Goal: Task Accomplishment & Management: Manage account settings

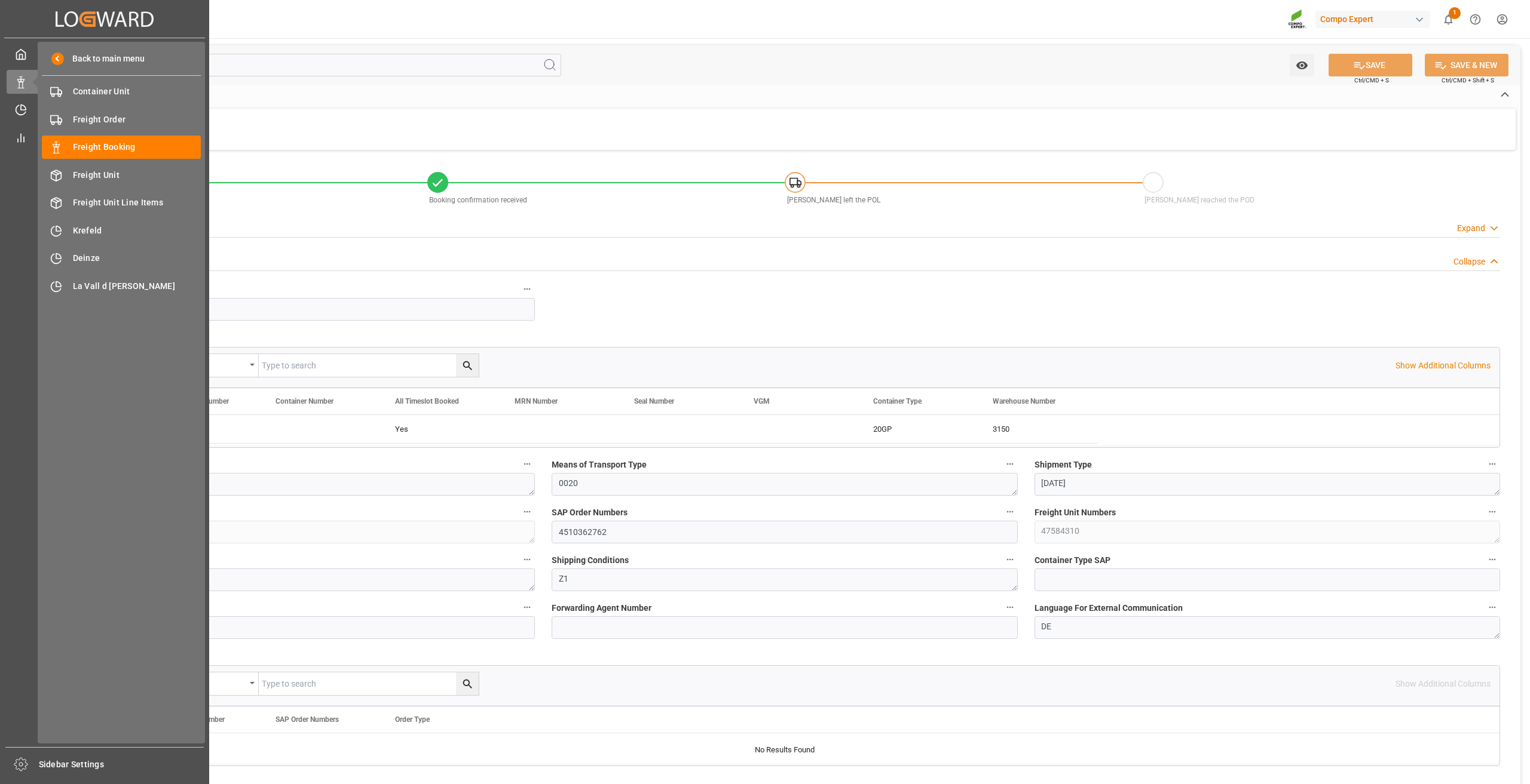
scroll to position [1314, 0]
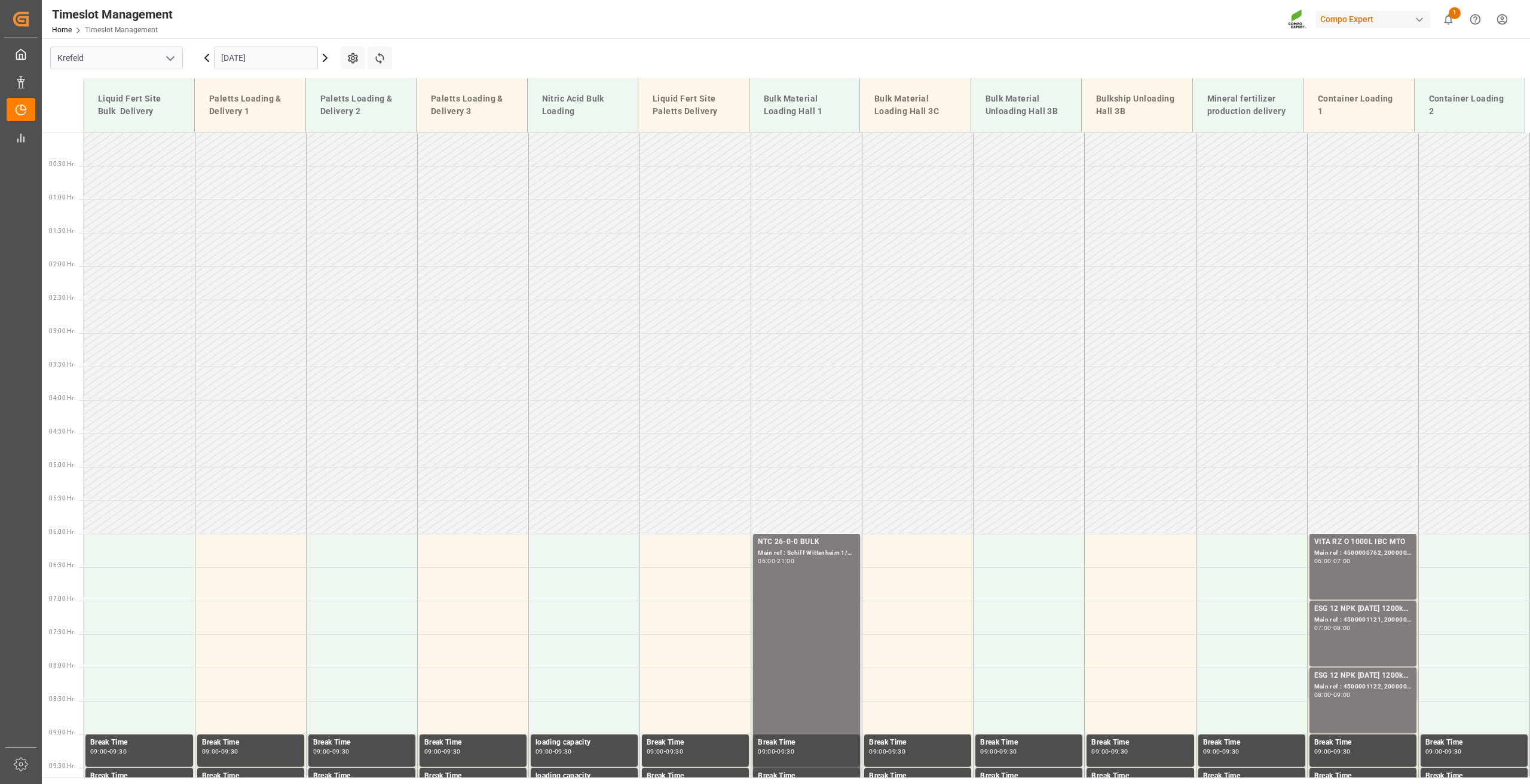
scroll to position [874, 0]
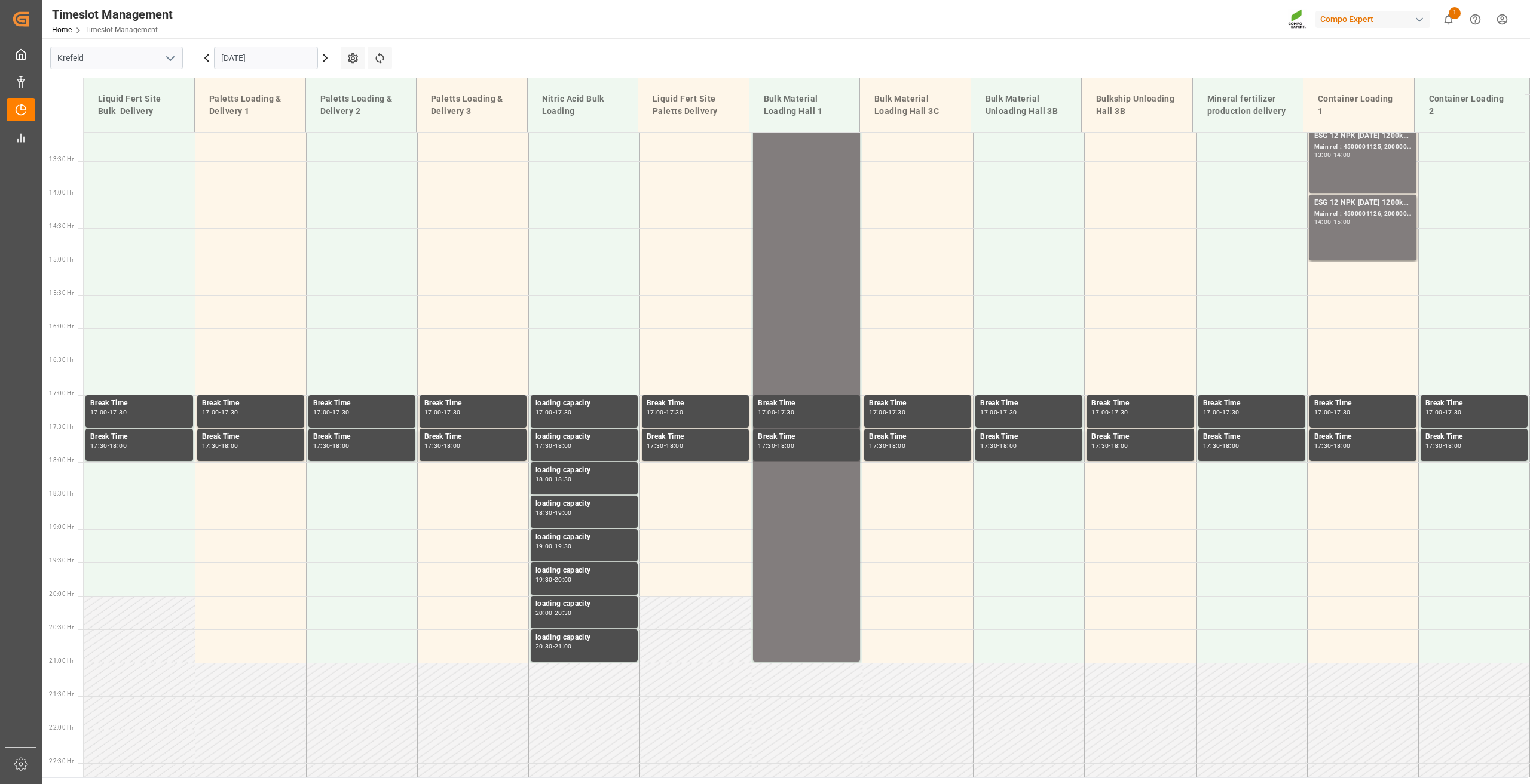
click at [234, 50] on input "[DATE]" at bounding box center [266, 58] width 104 height 23
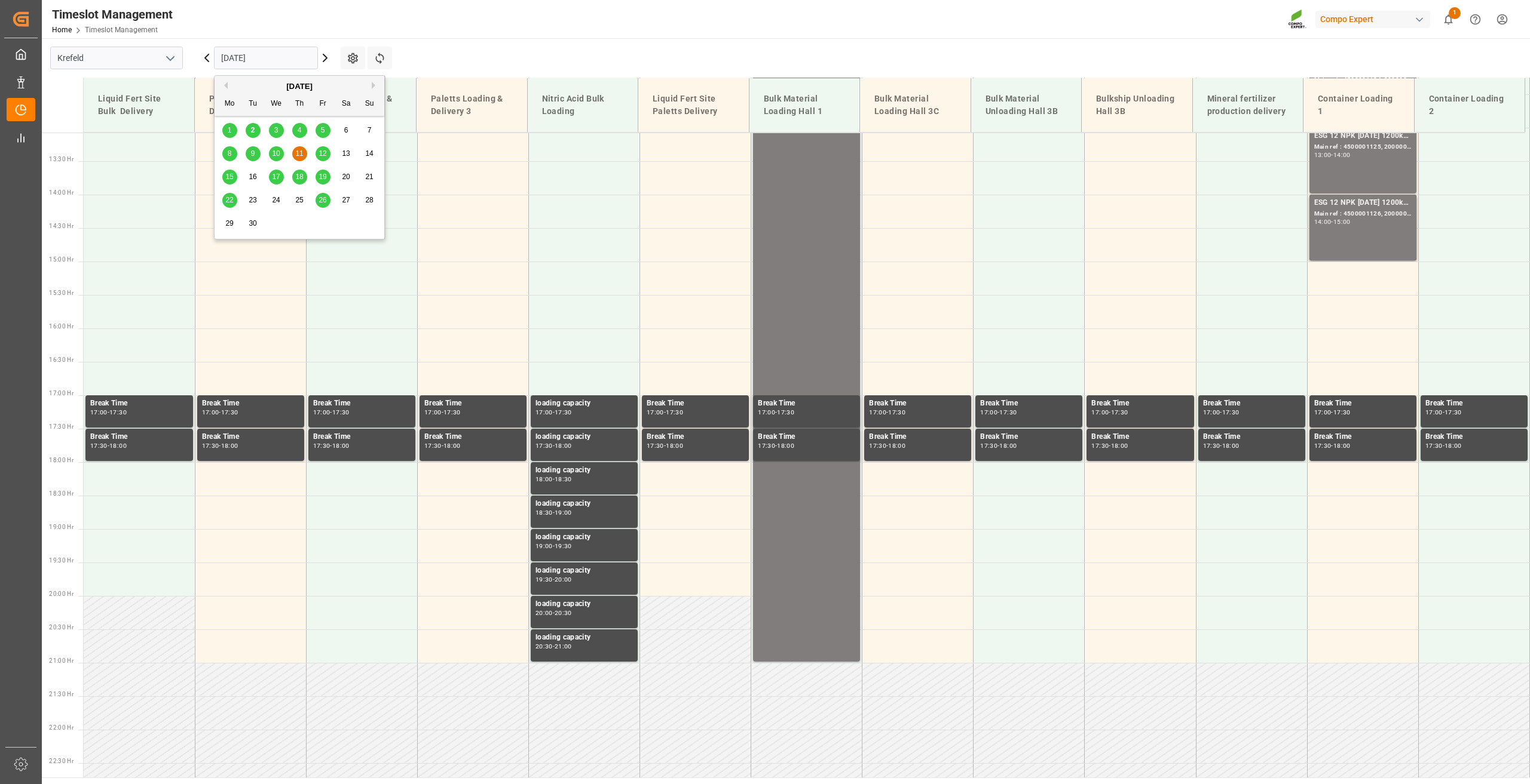
click at [247, 129] on div "2" at bounding box center [253, 130] width 15 height 15
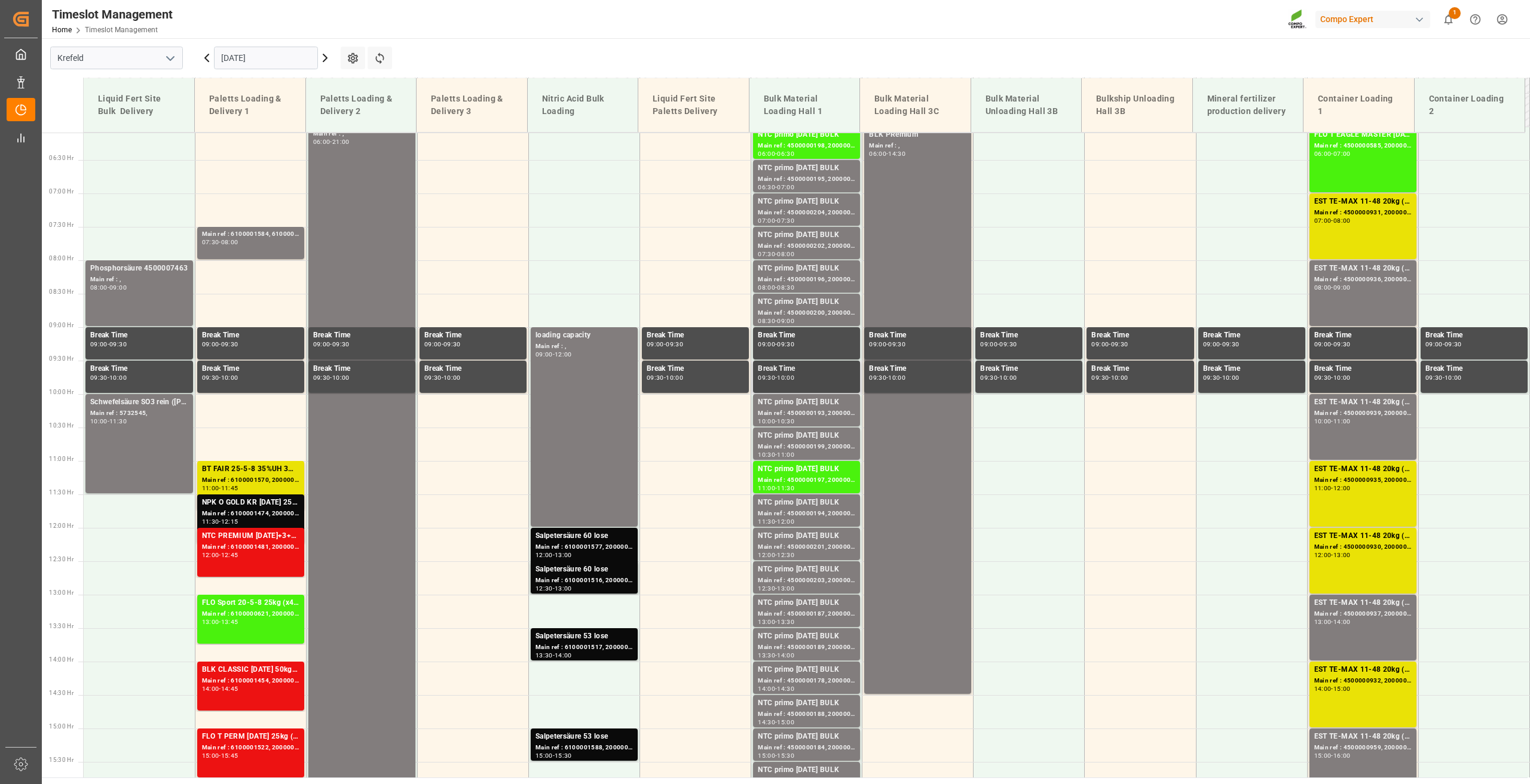
scroll to position [230, 0]
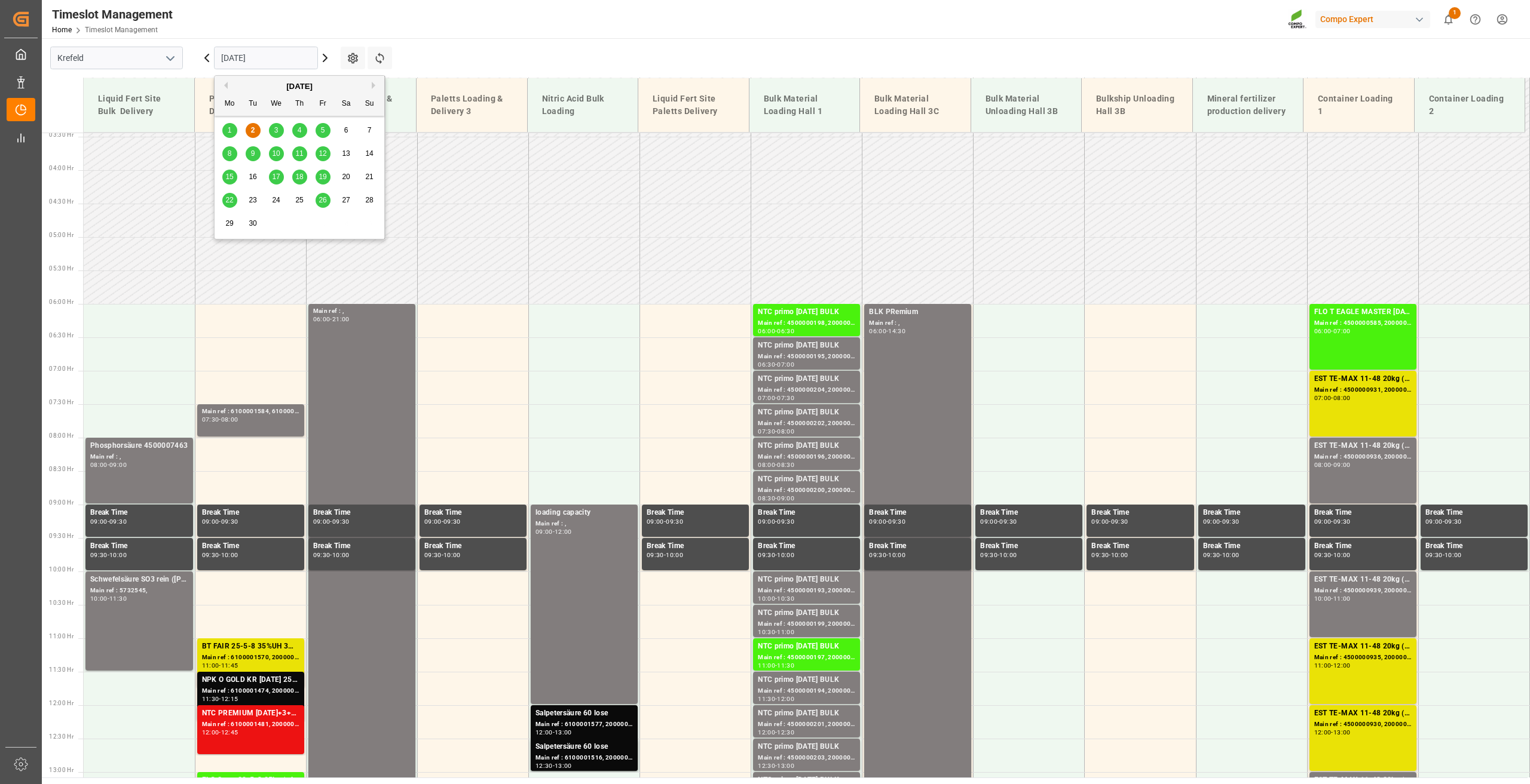
click at [233, 61] on input "[DATE]" at bounding box center [266, 58] width 104 height 23
click at [275, 131] on span "3" at bounding box center [276, 130] width 4 height 9
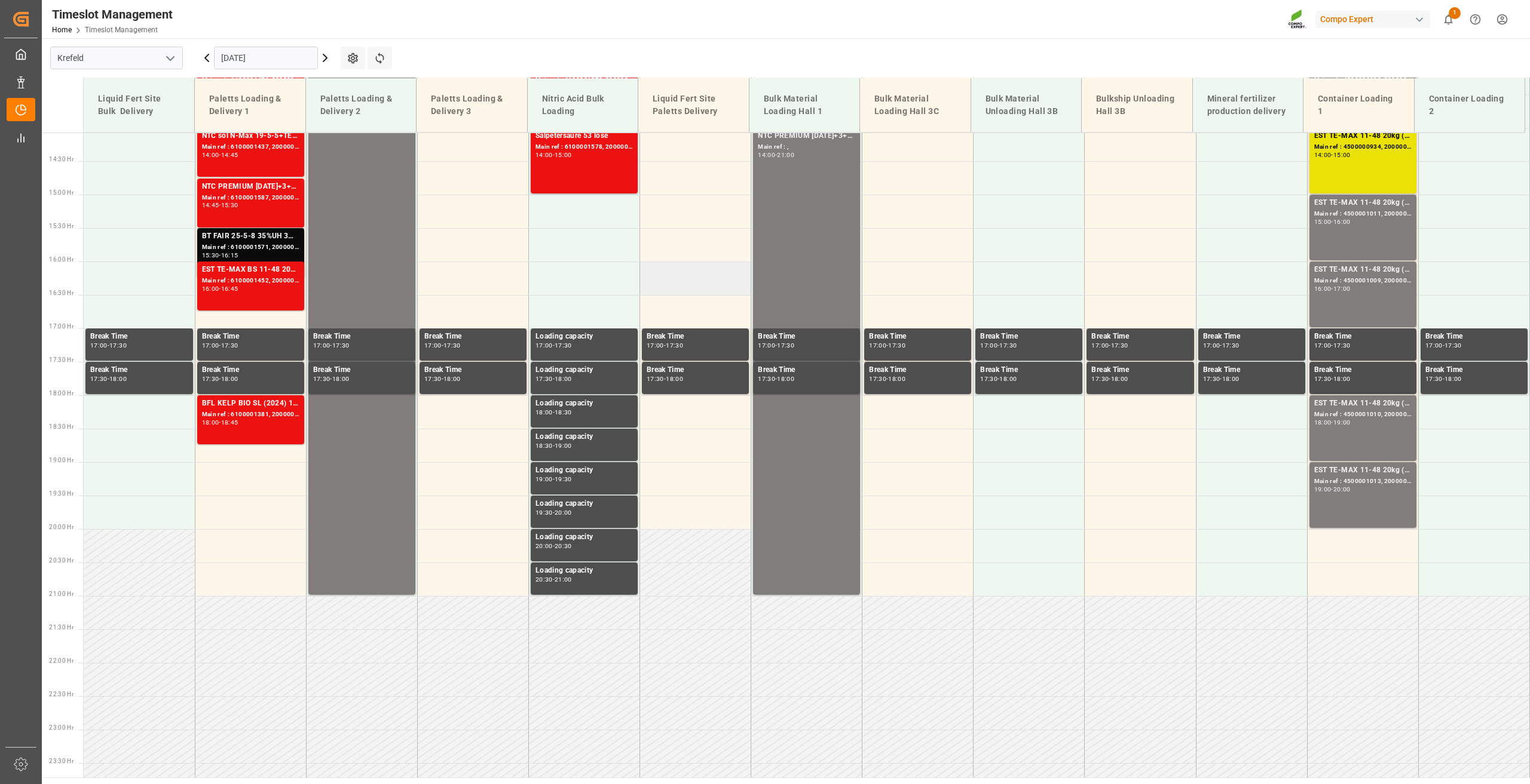
scroll to position [523, 0]
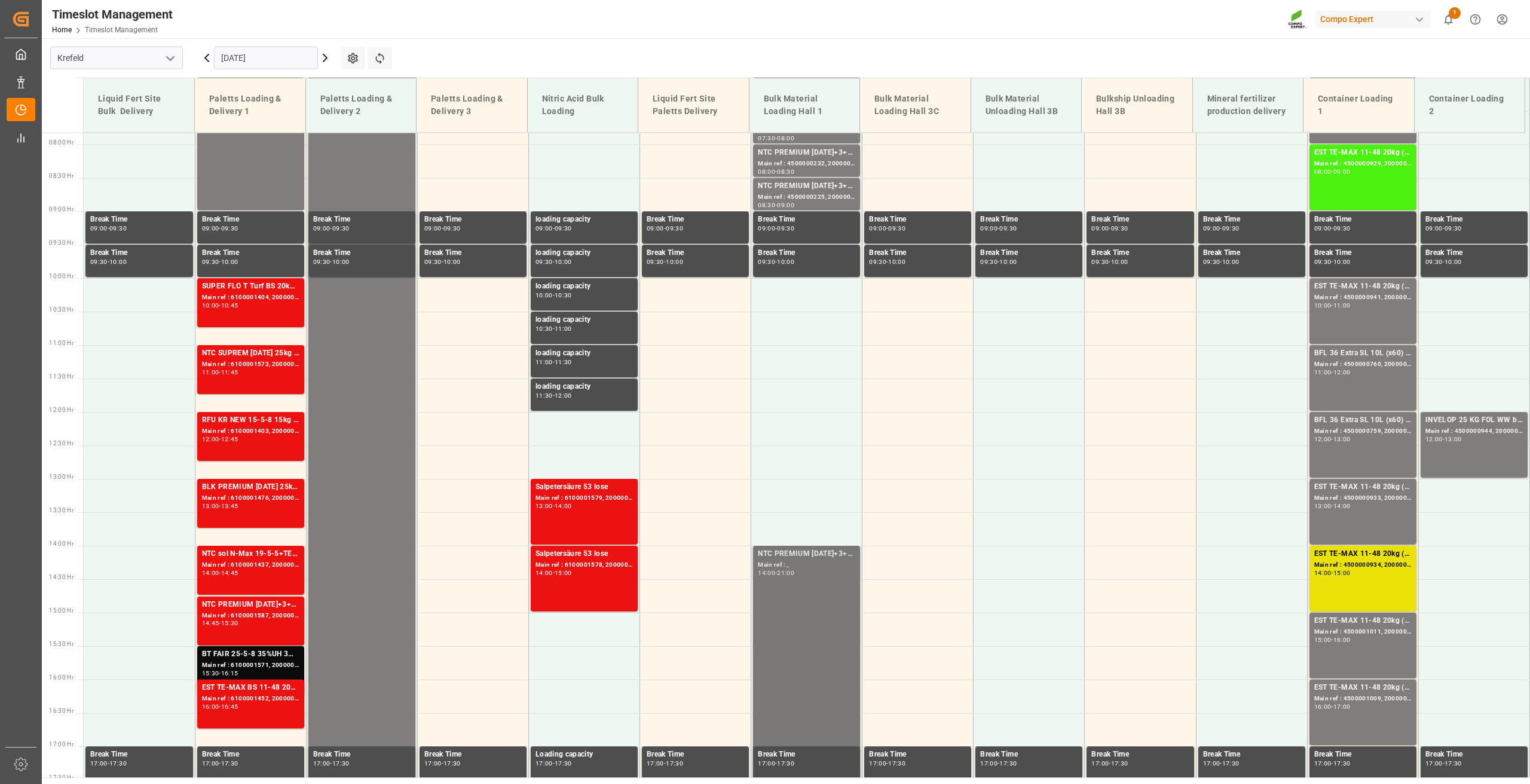
click at [805, 614] on div "NTC PREMIUM [DATE]+3+TE BULK Main ref : , 14:00 - 21:00" at bounding box center [806, 780] width 97 height 463
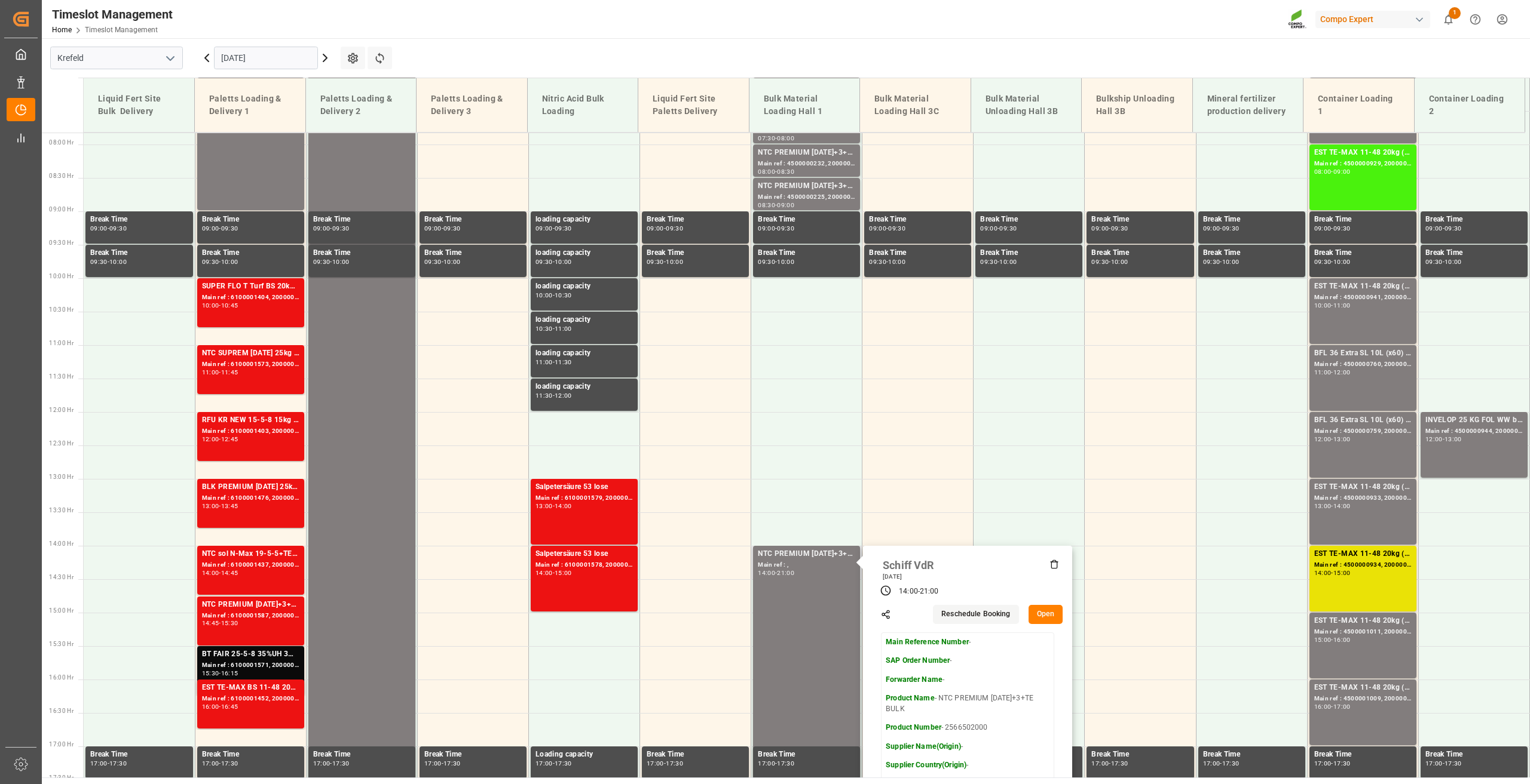
click at [1039, 612] on button "Open" at bounding box center [1045, 615] width 34 height 20
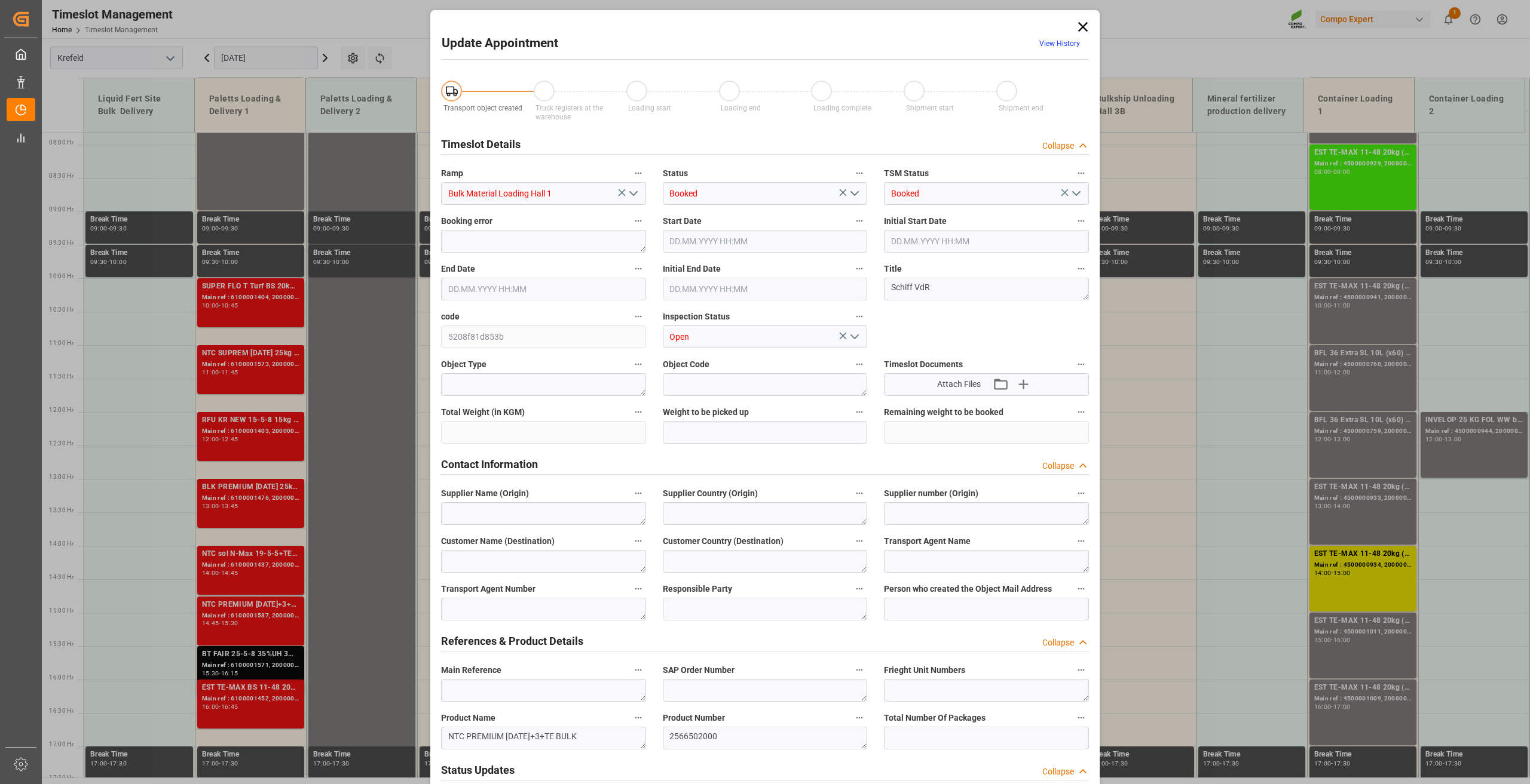
type input "400000"
type input "[DATE] 14:00"
type input "[DATE] 21:00"
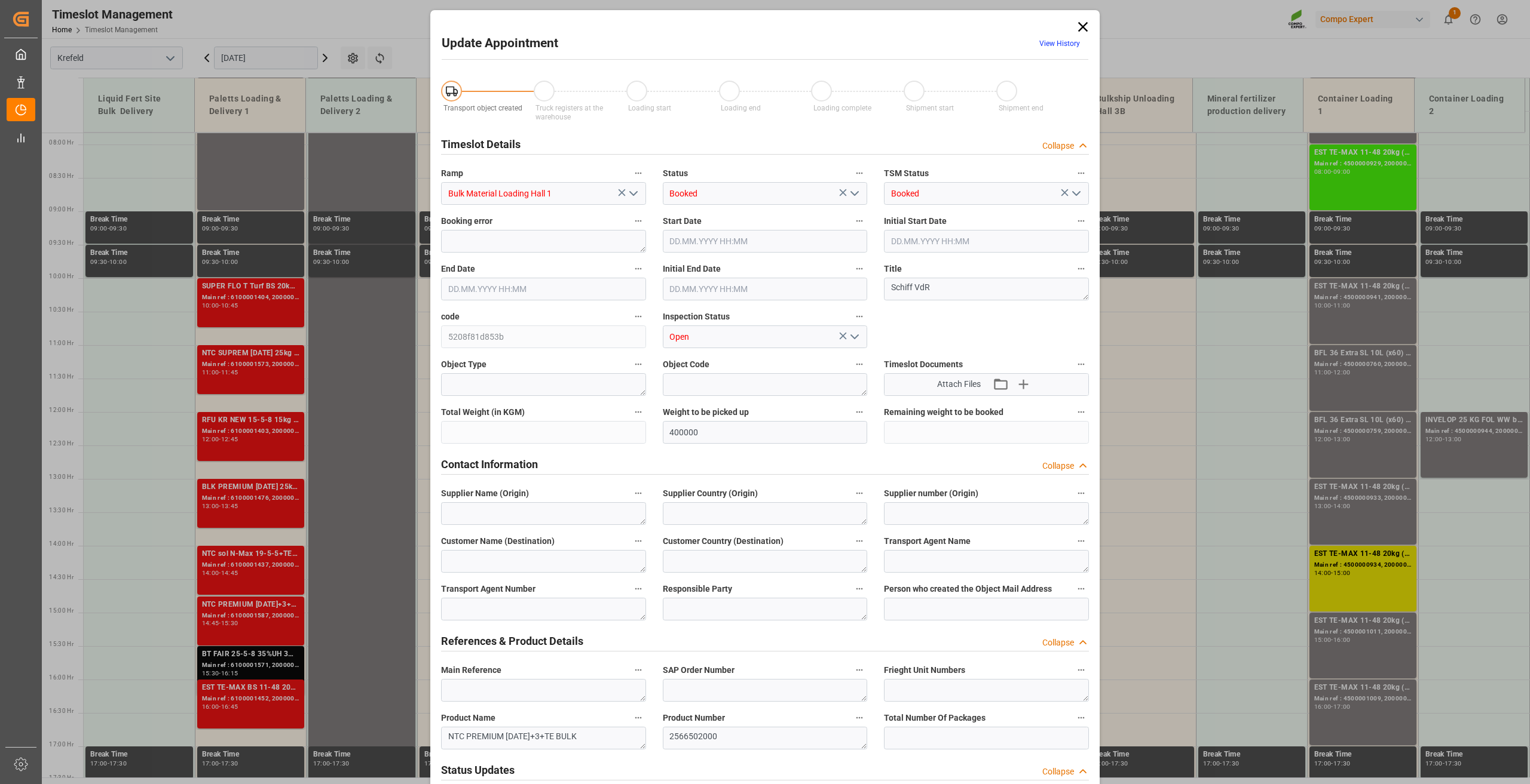
type input "[DATE] 06:59"
click at [1085, 23] on icon at bounding box center [1082, 26] width 17 height 17
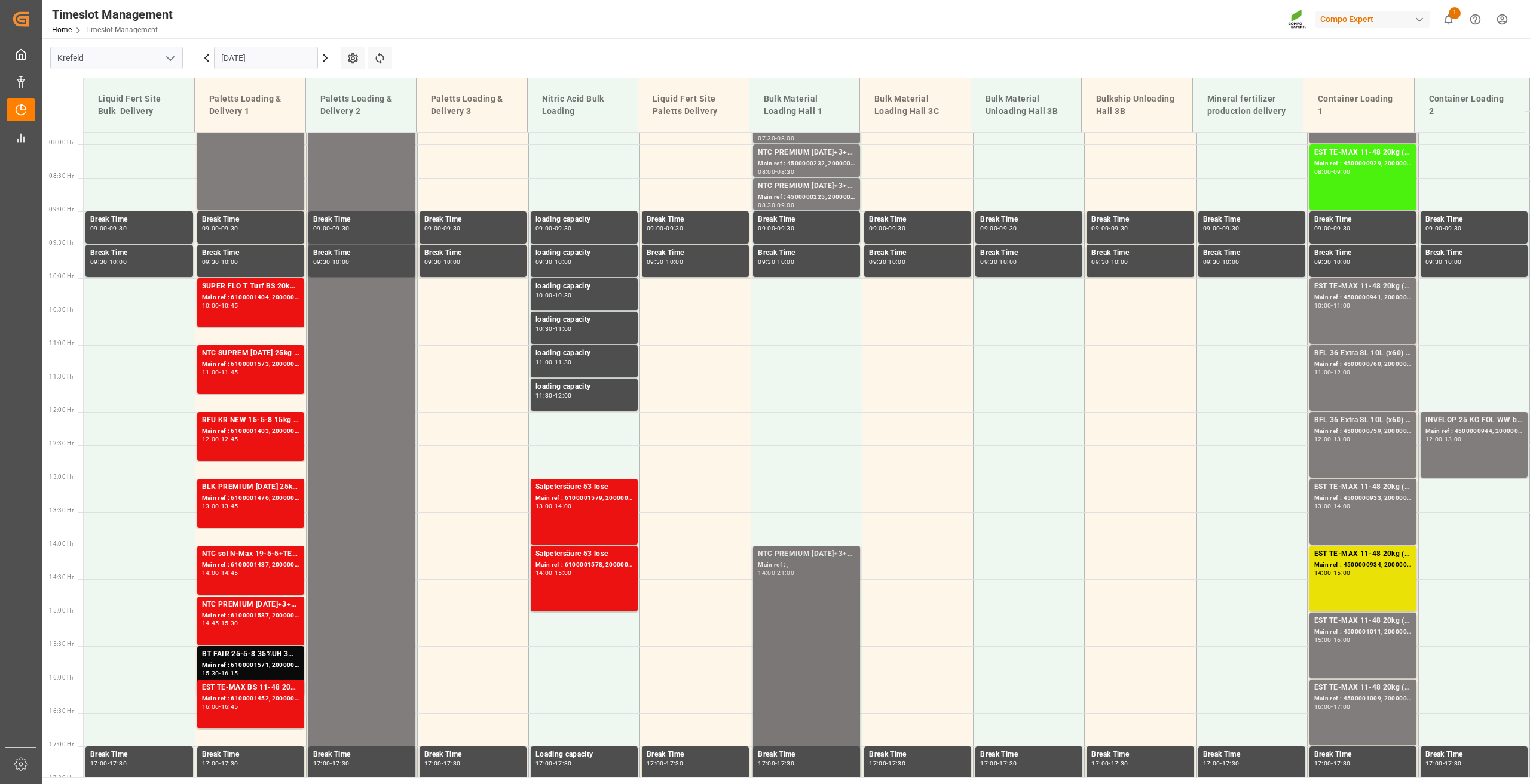
click at [818, 644] on div "NTC PREMIUM [DATE]+3+TE BULK Main ref : , 14:00 - 21:00" at bounding box center [806, 780] width 97 height 463
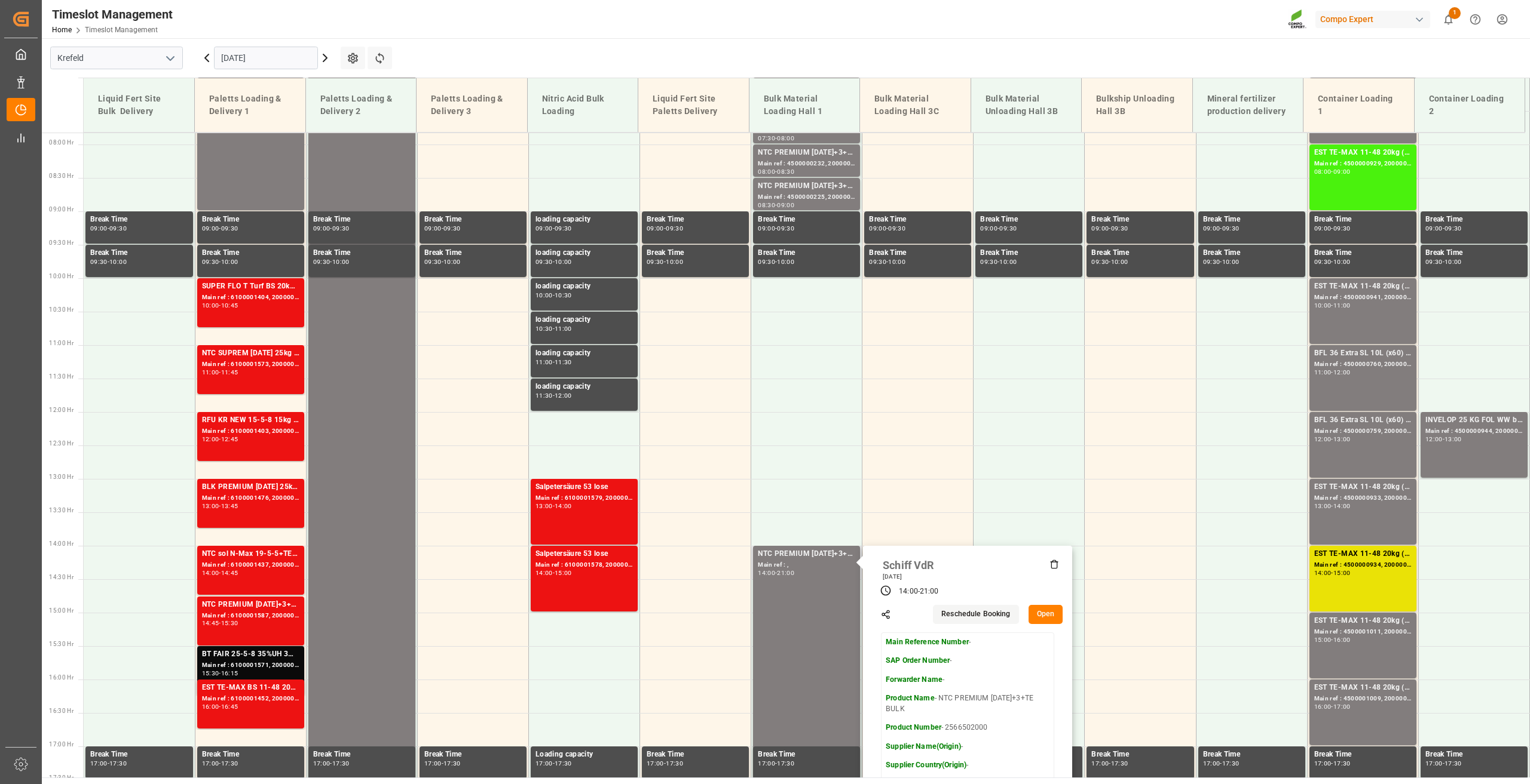
click at [1051, 564] on icon at bounding box center [1054, 564] width 10 height 10
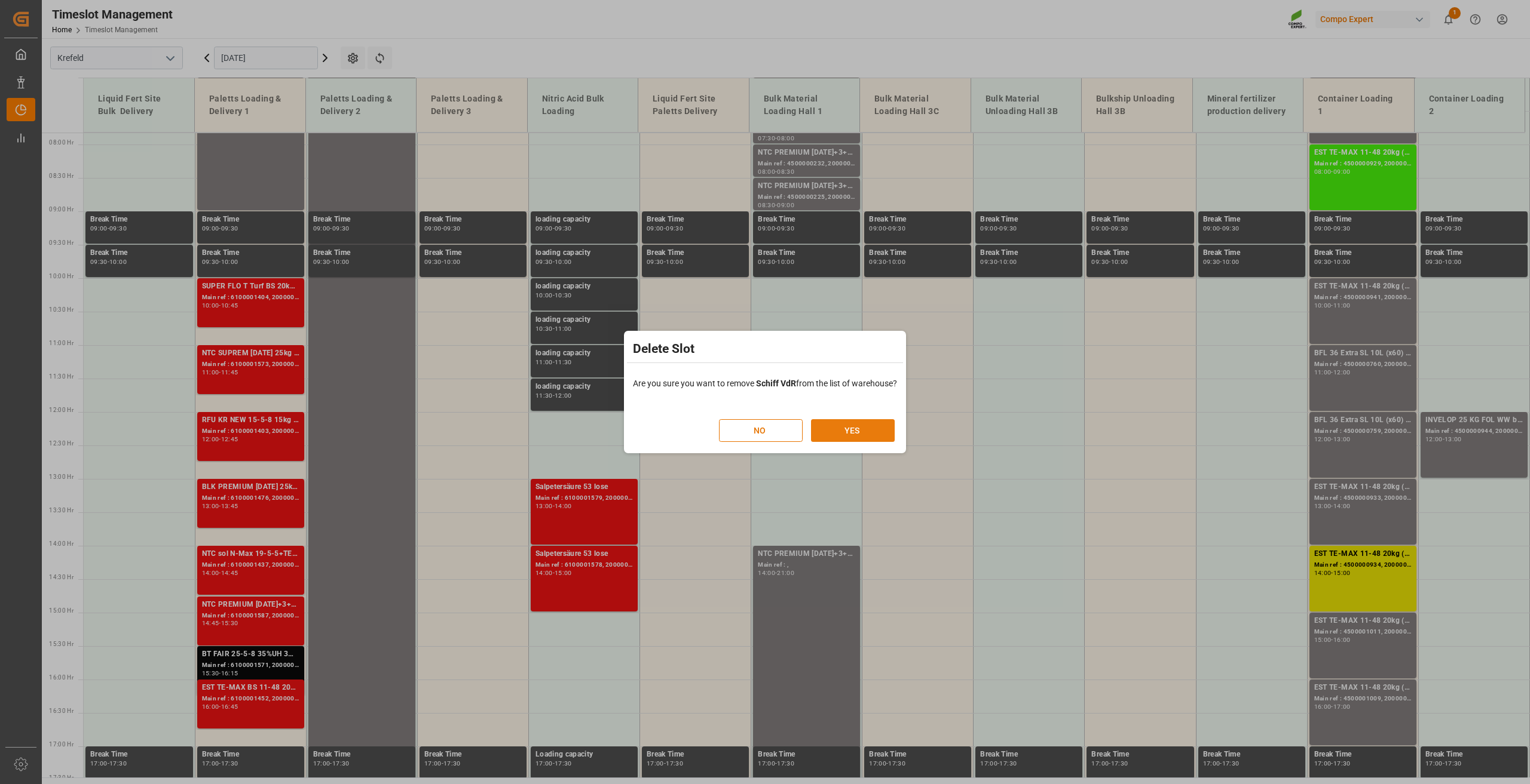
click at [847, 427] on button "YES" at bounding box center [852, 430] width 83 height 23
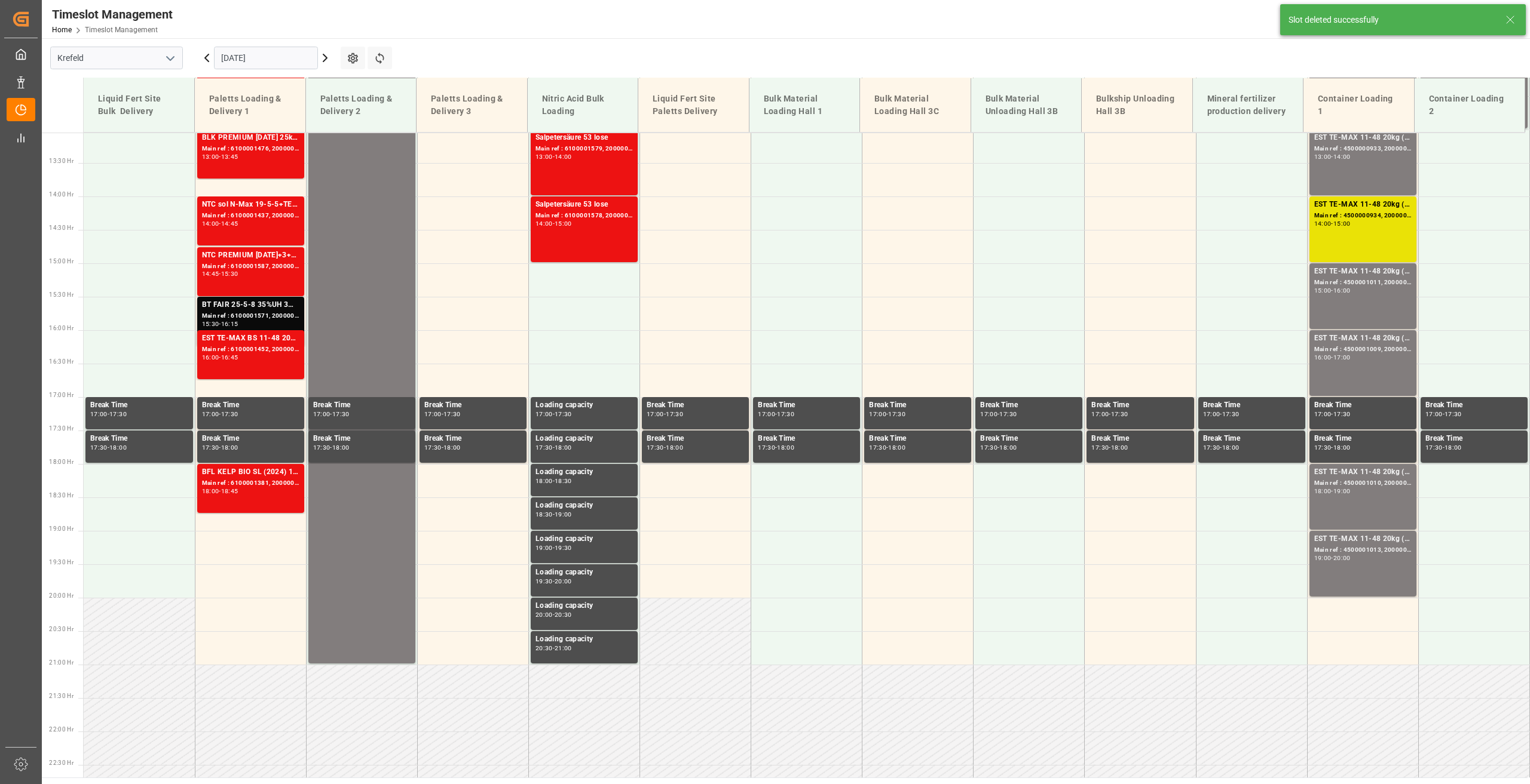
scroll to position [874, 0]
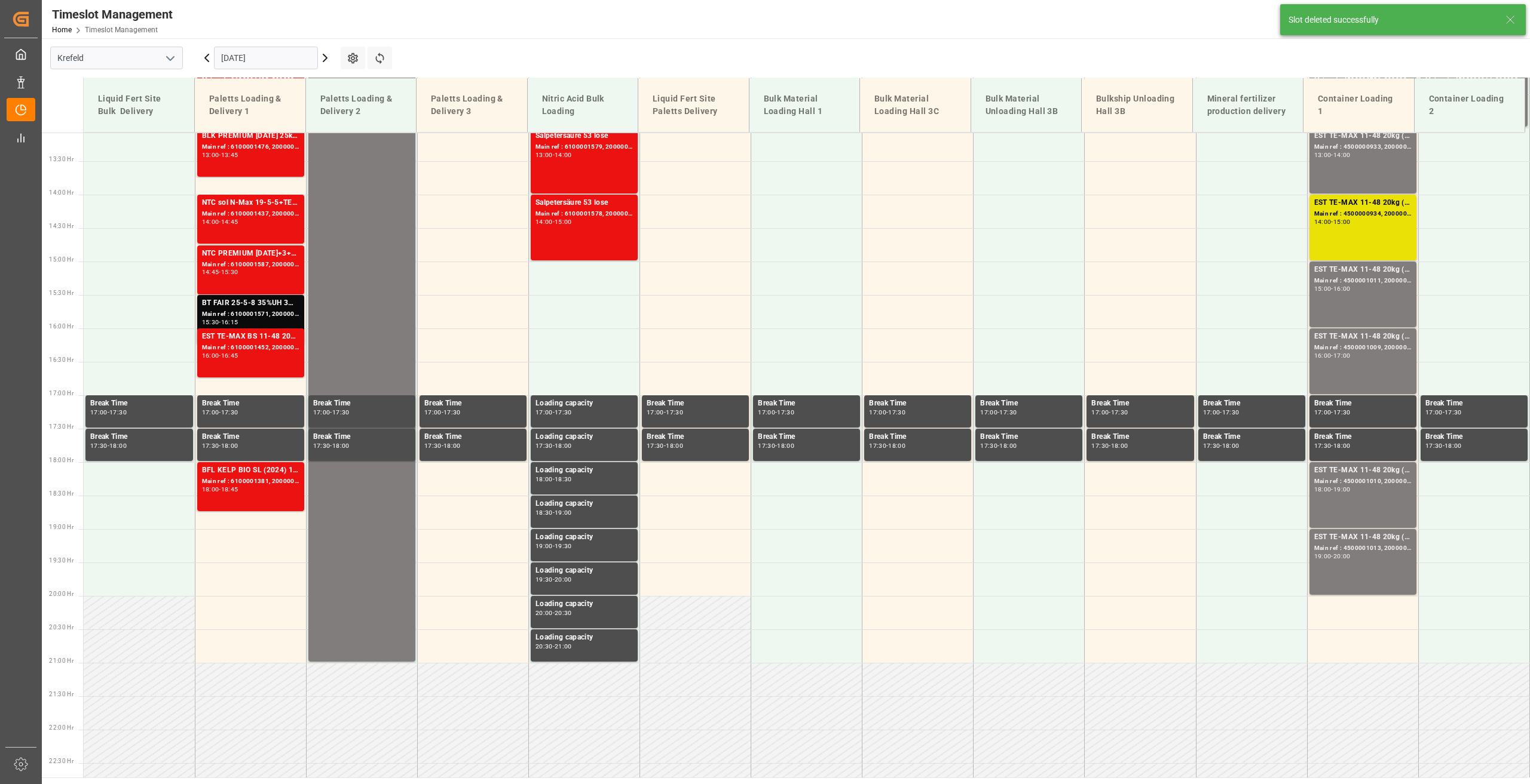
click at [208, 57] on icon at bounding box center [207, 58] width 15 height 15
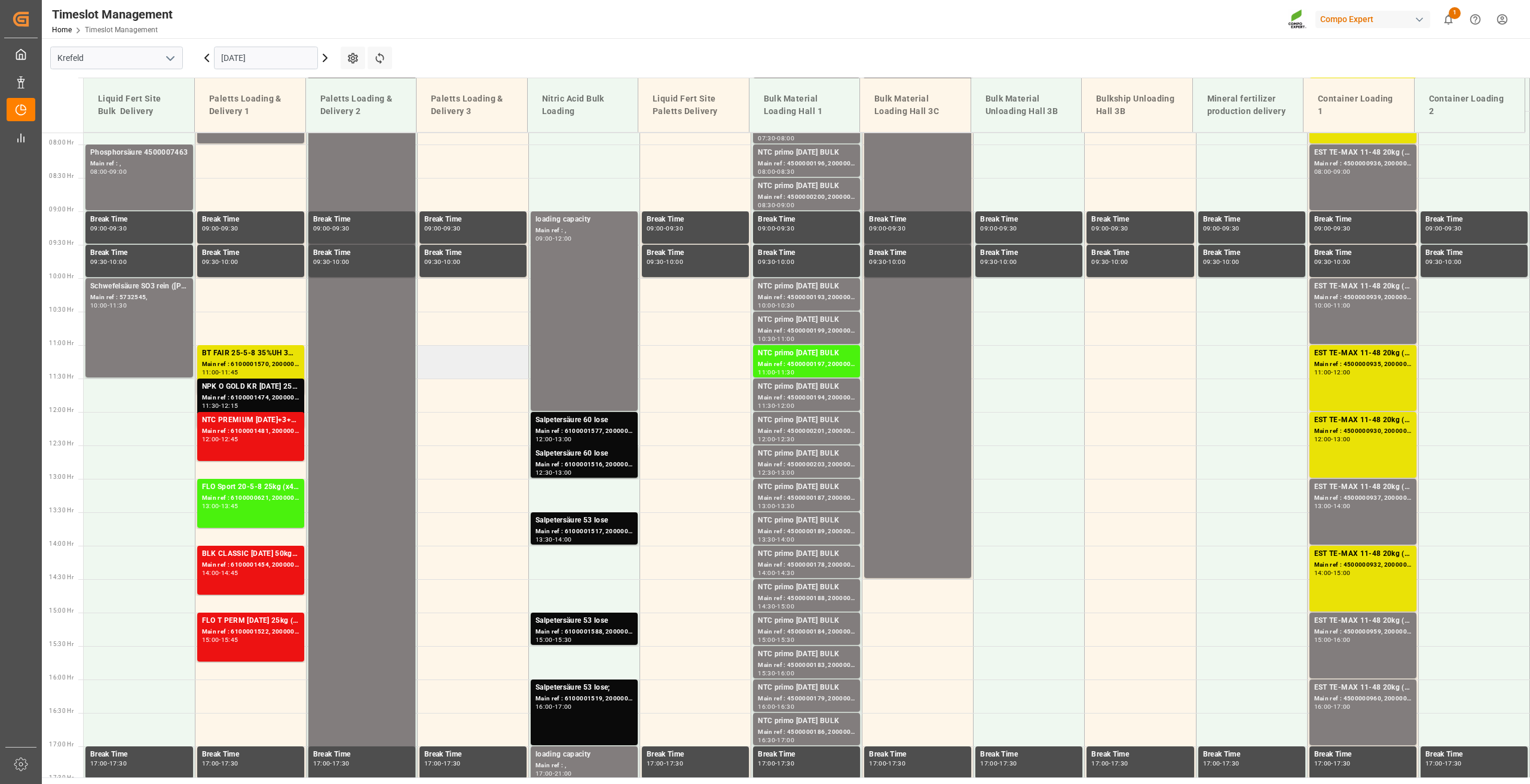
scroll to position [882, 0]
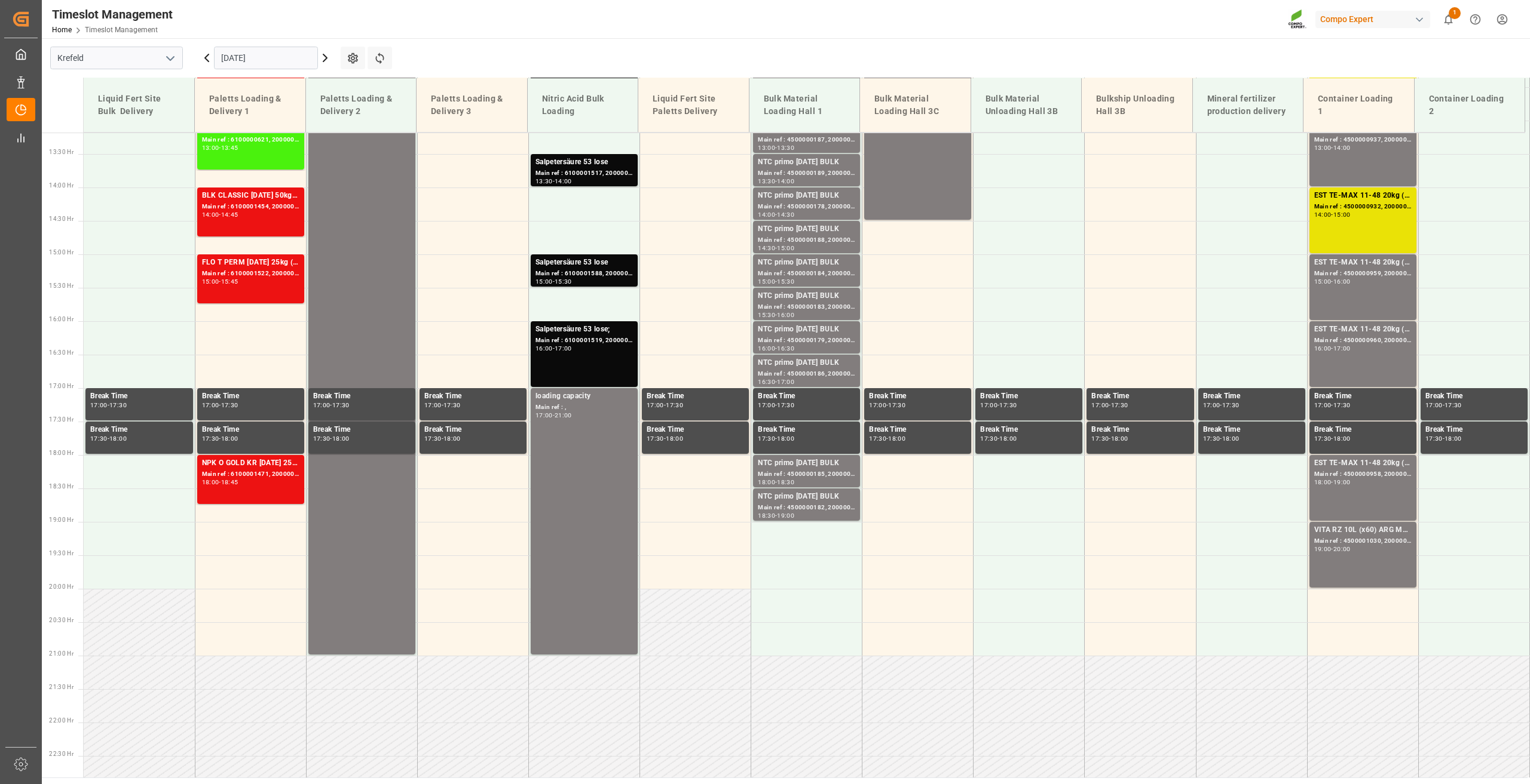
click at [252, 57] on input "[DATE]" at bounding box center [266, 58] width 104 height 23
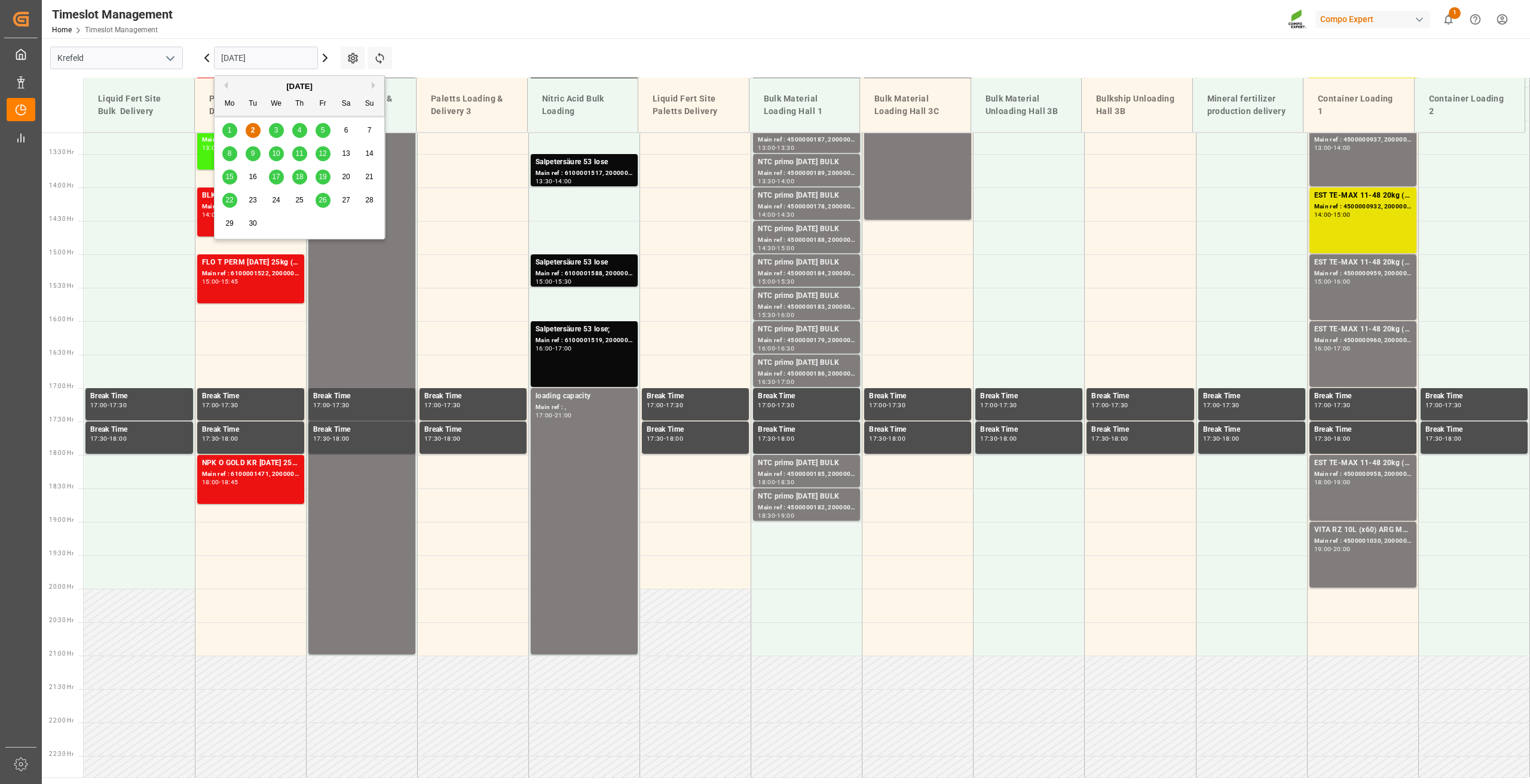
click at [223, 129] on div "1" at bounding box center [229, 130] width 15 height 15
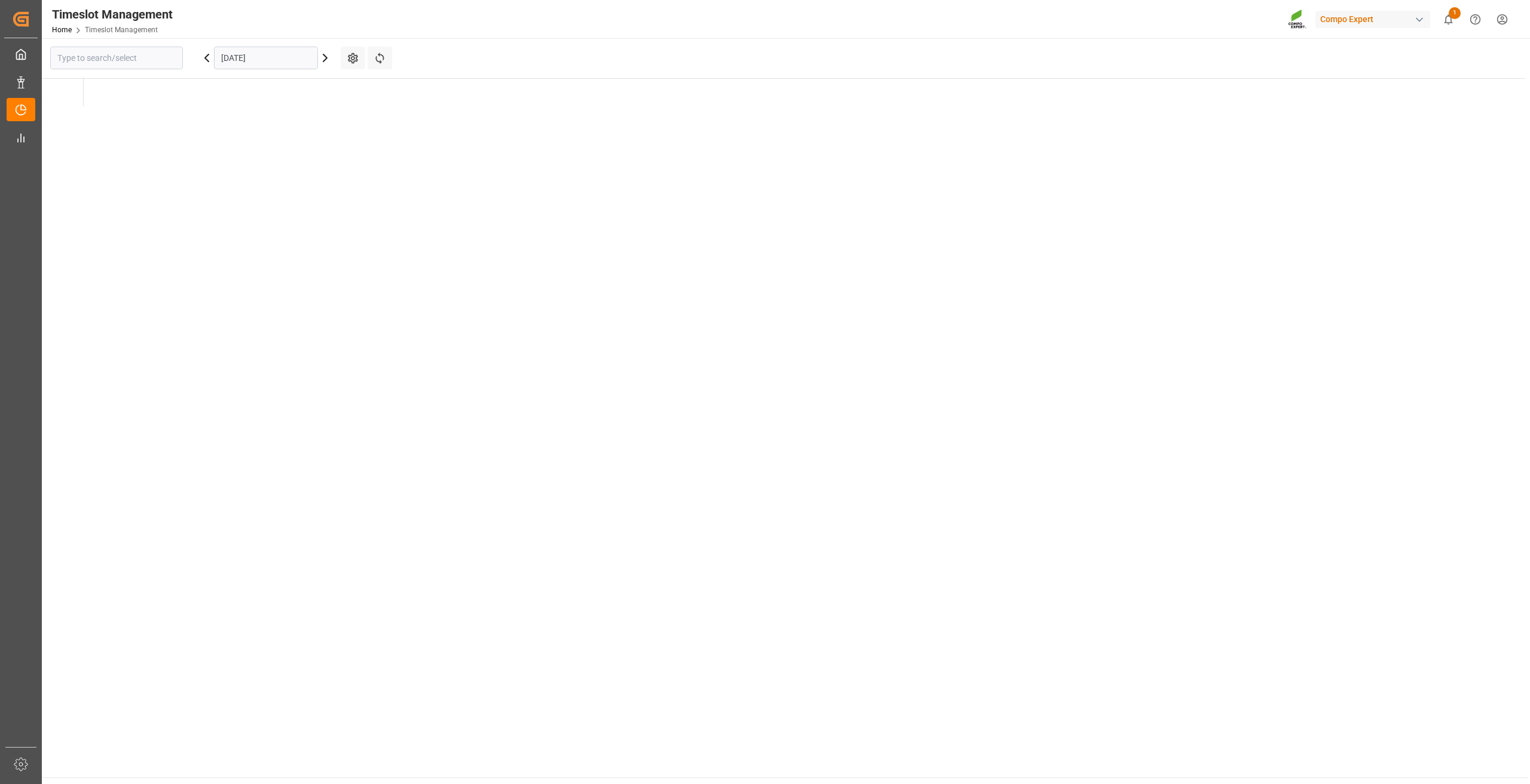
type input "Krefeld"
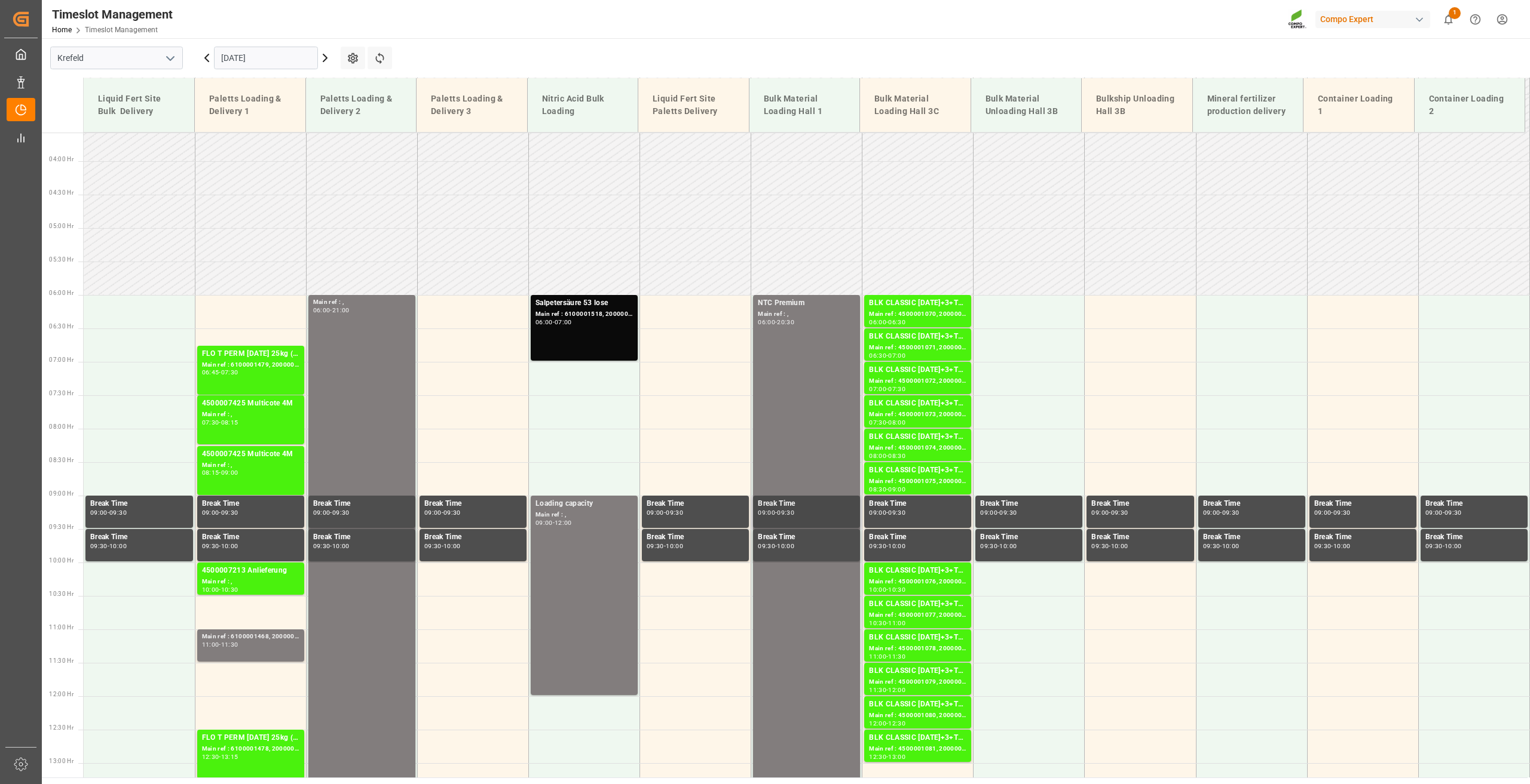
scroll to position [224, 0]
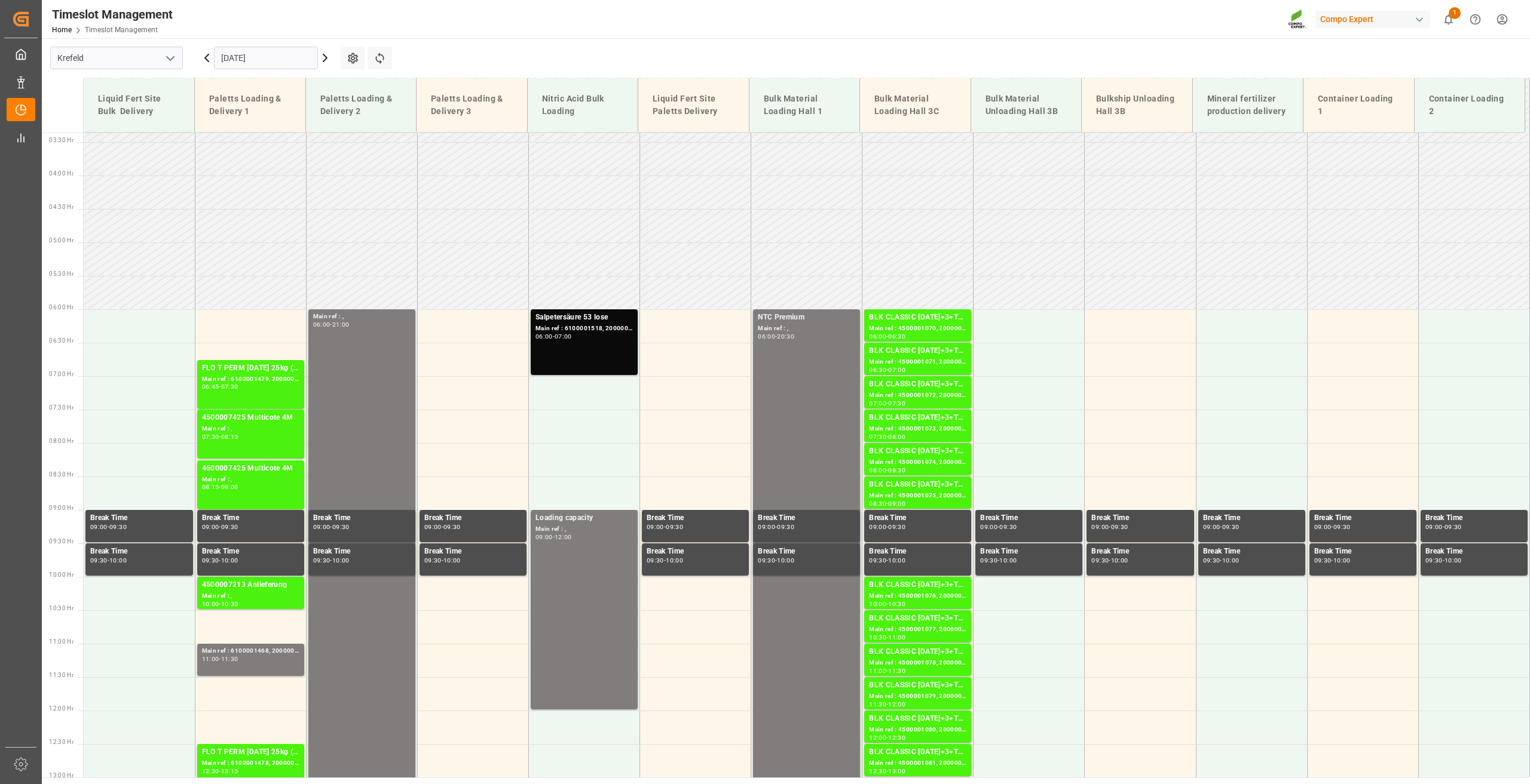
click at [323, 62] on icon at bounding box center [325, 57] width 4 height 7
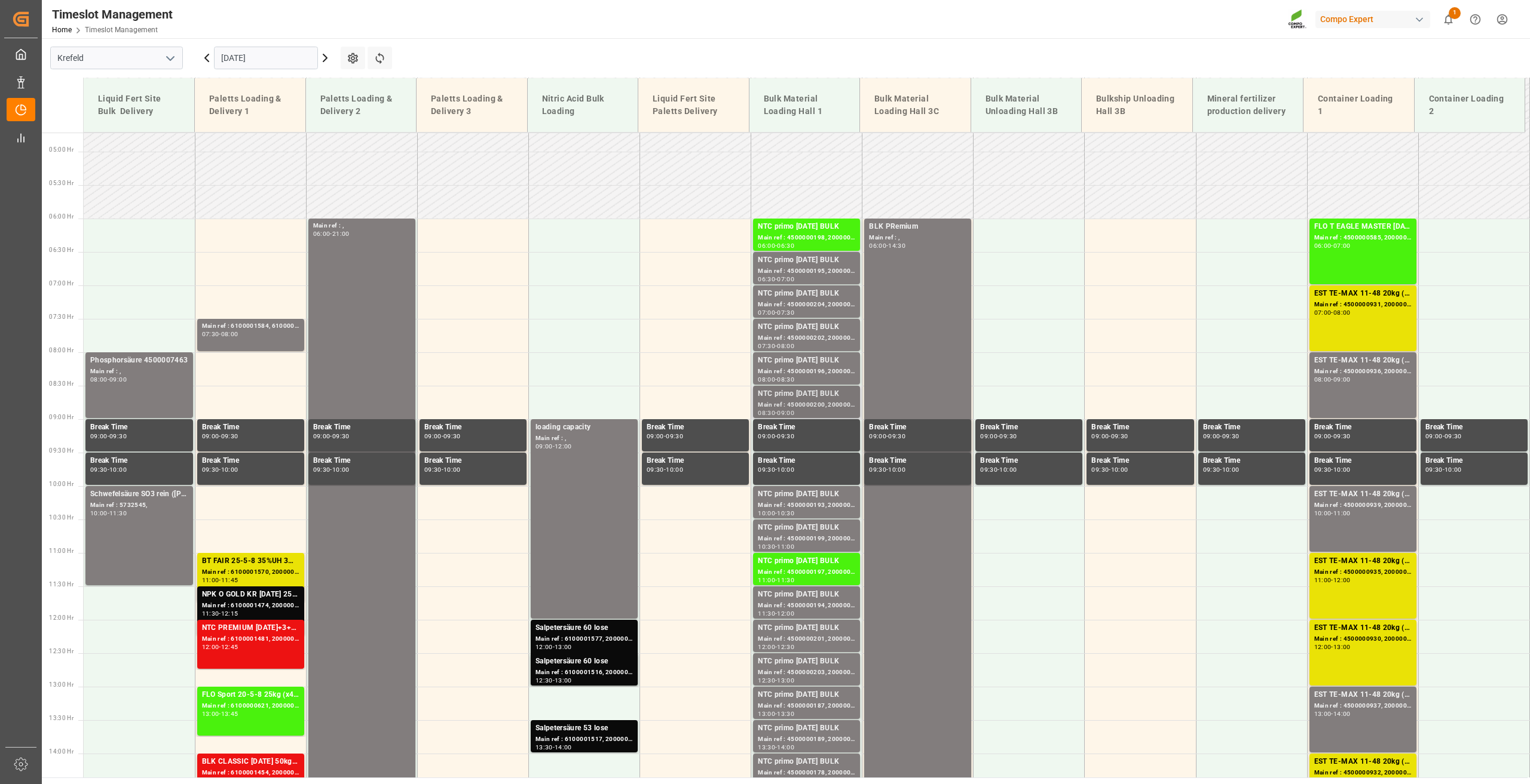
scroll to position [344, 0]
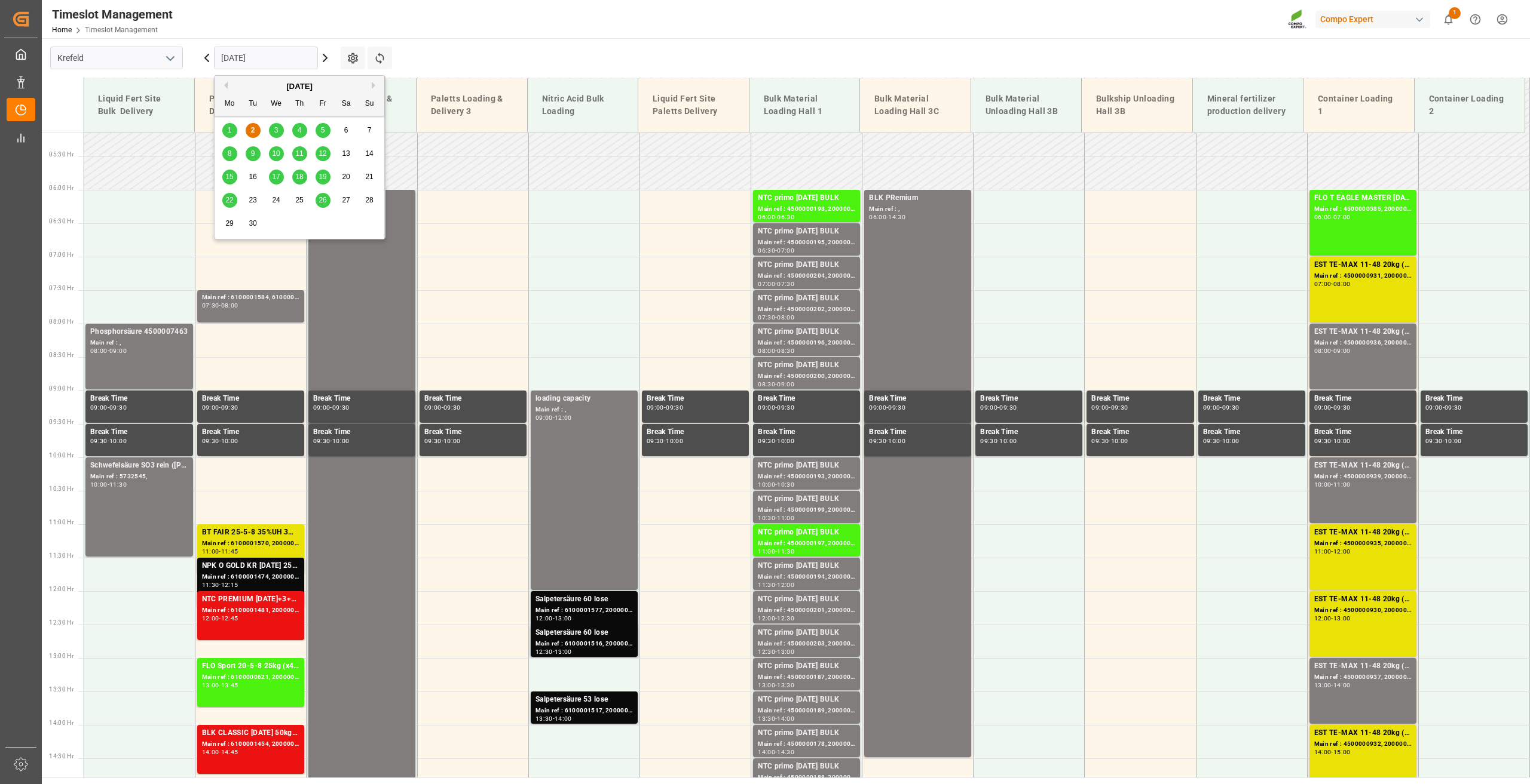
click at [215, 48] on input "[DATE]" at bounding box center [266, 58] width 104 height 23
click at [441, 57] on main "[GEOGRAPHIC_DATA] [DATE] Settings Refresh Time Slots Liquid Fert Site Bulk Deli…" at bounding box center [785, 408] width 1486 height 740
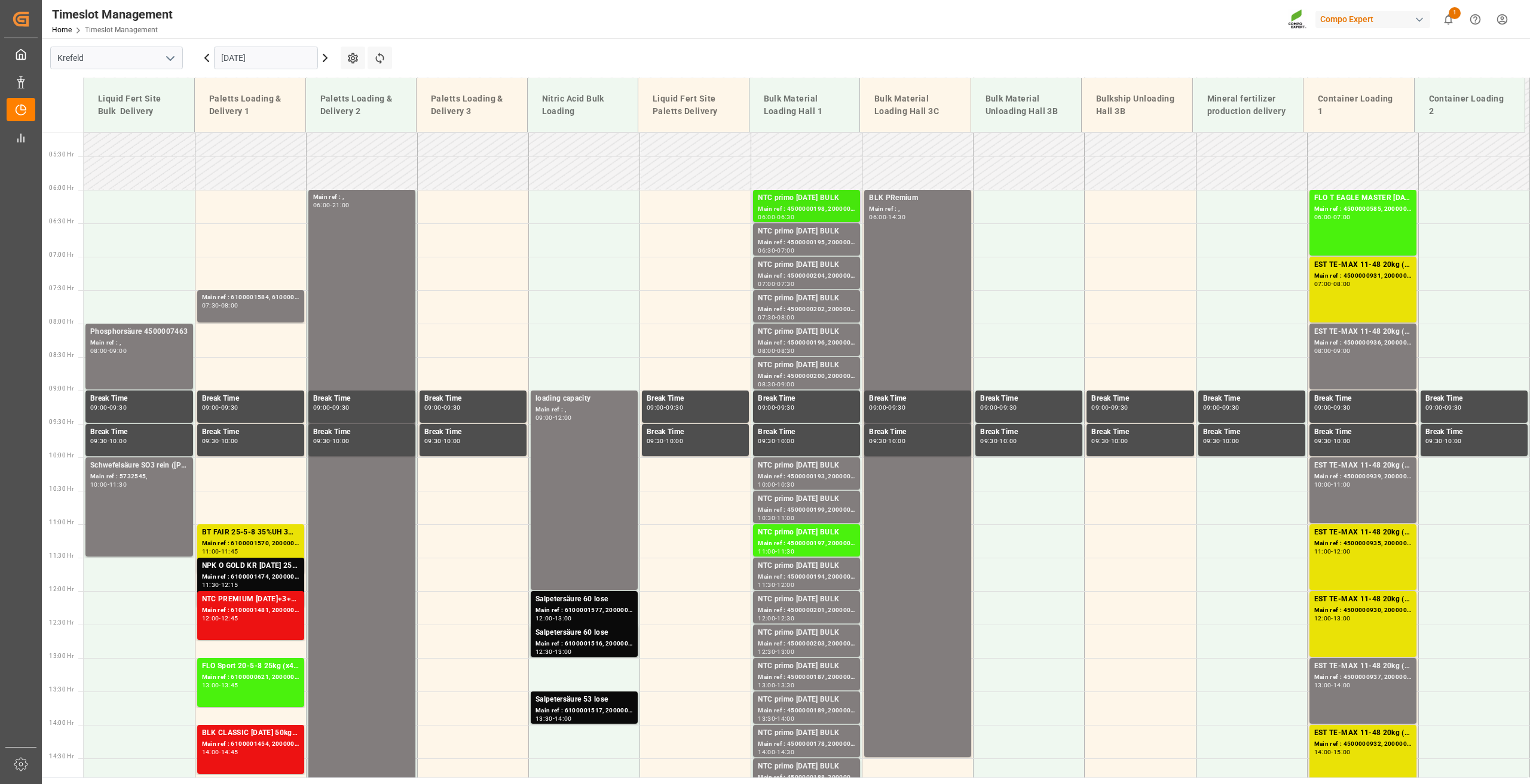
click at [775, 201] on div "NTC primo [DATE] BULK" at bounding box center [806, 198] width 97 height 12
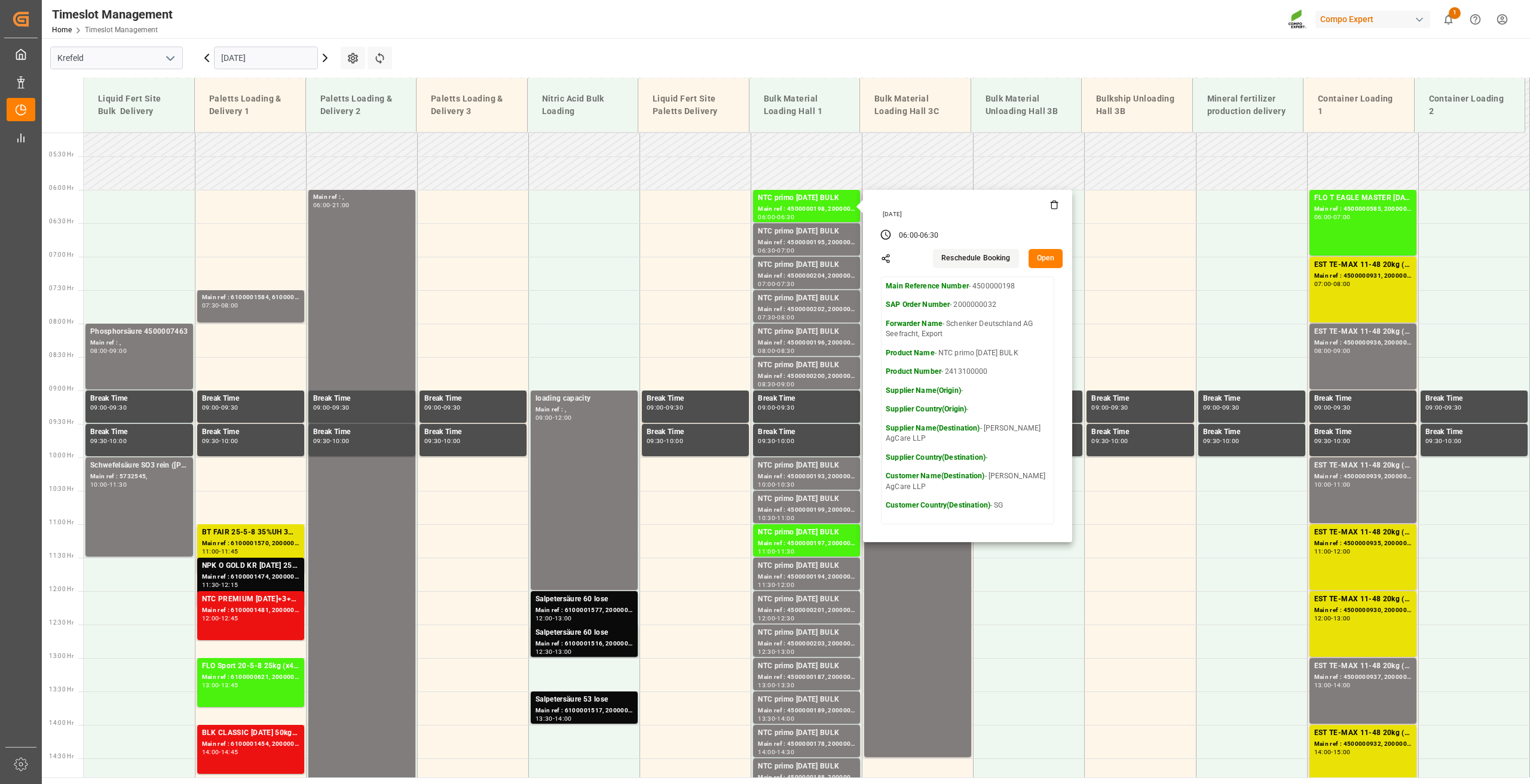
click at [1038, 260] on button "Open" at bounding box center [1045, 259] width 34 height 20
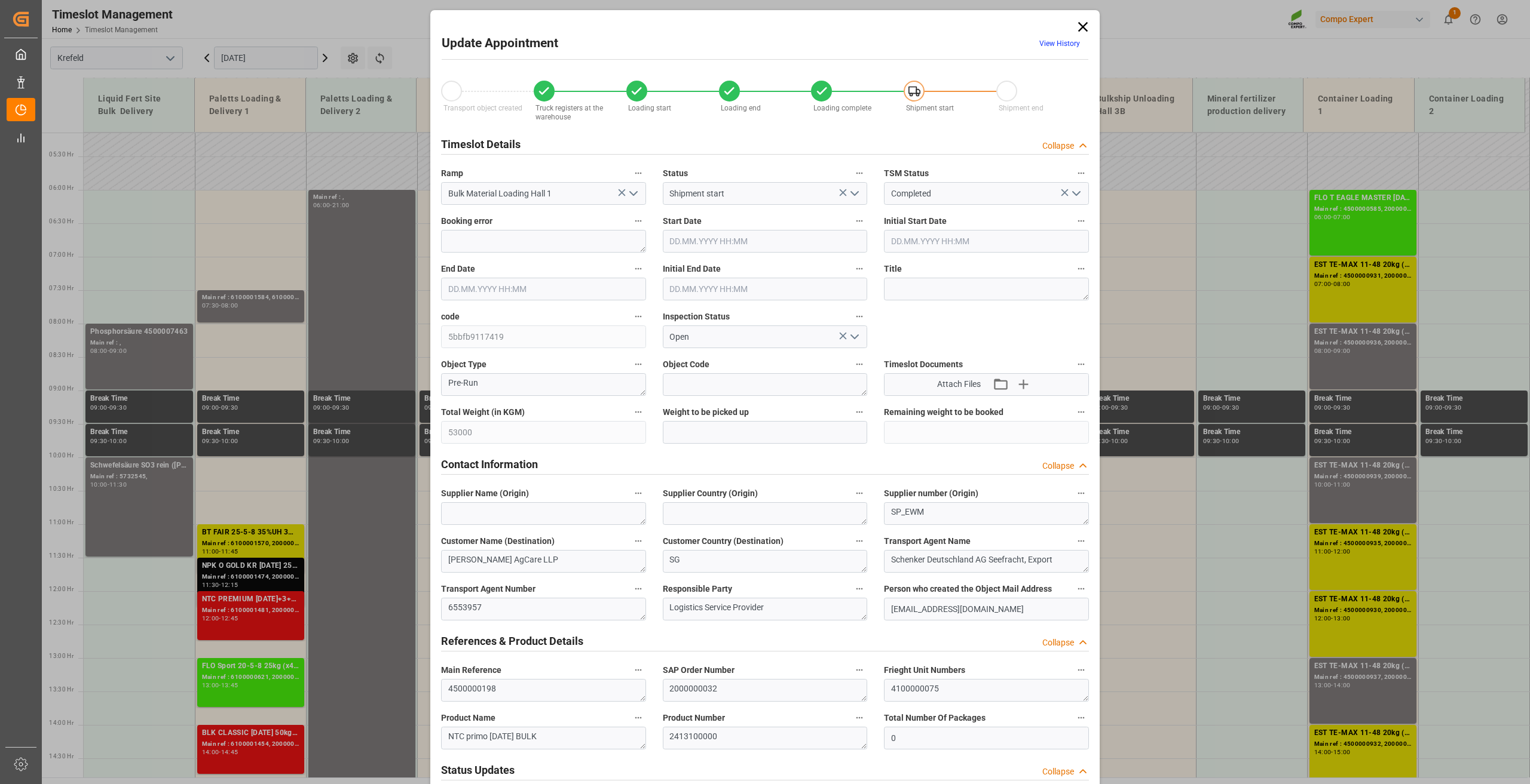
type input "53000"
type input "0"
type input "[DATE] 06:00"
type input "[DATE] 06:30"
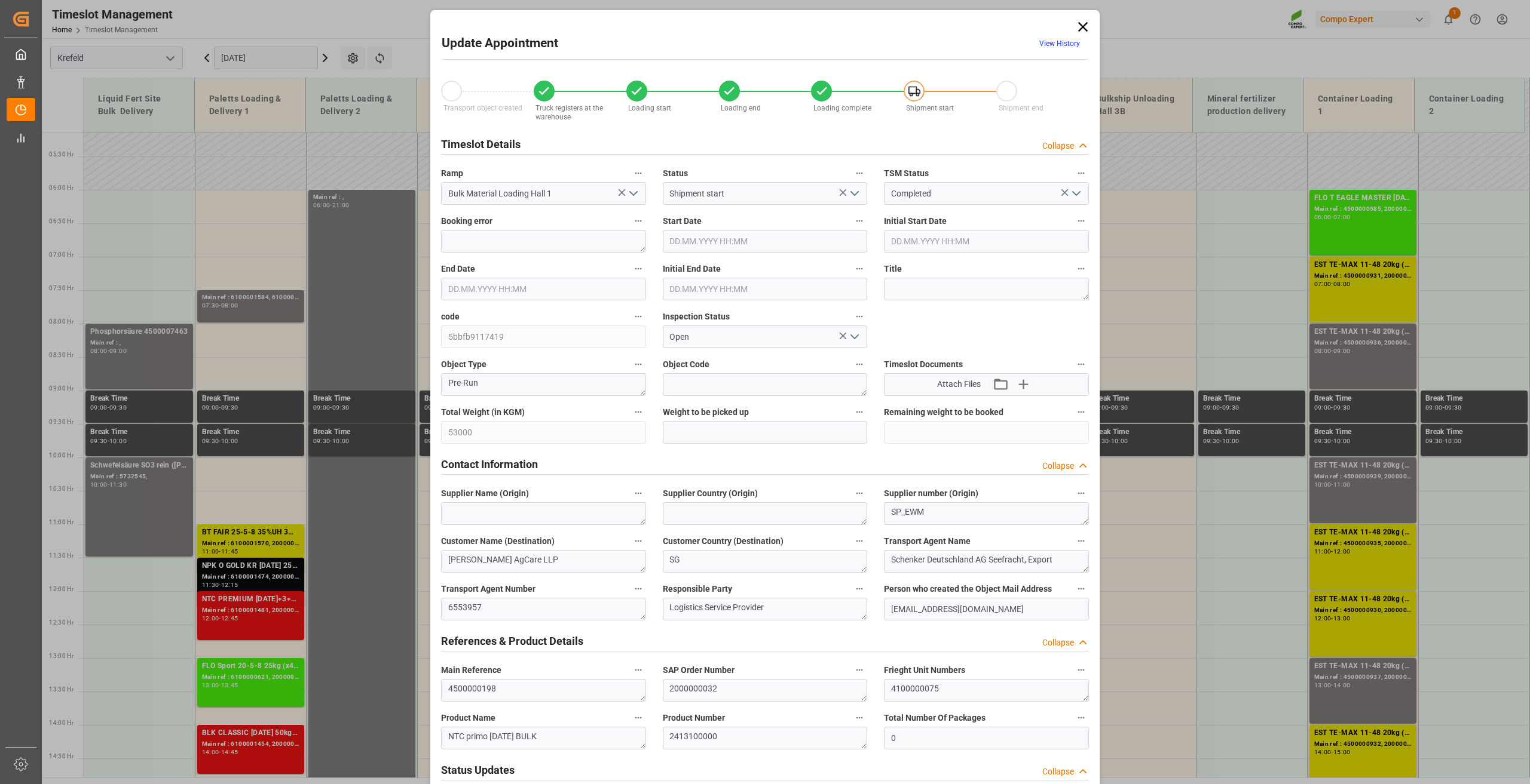
type input "[DATE] 06:30"
type input "[DATE] 14:00"
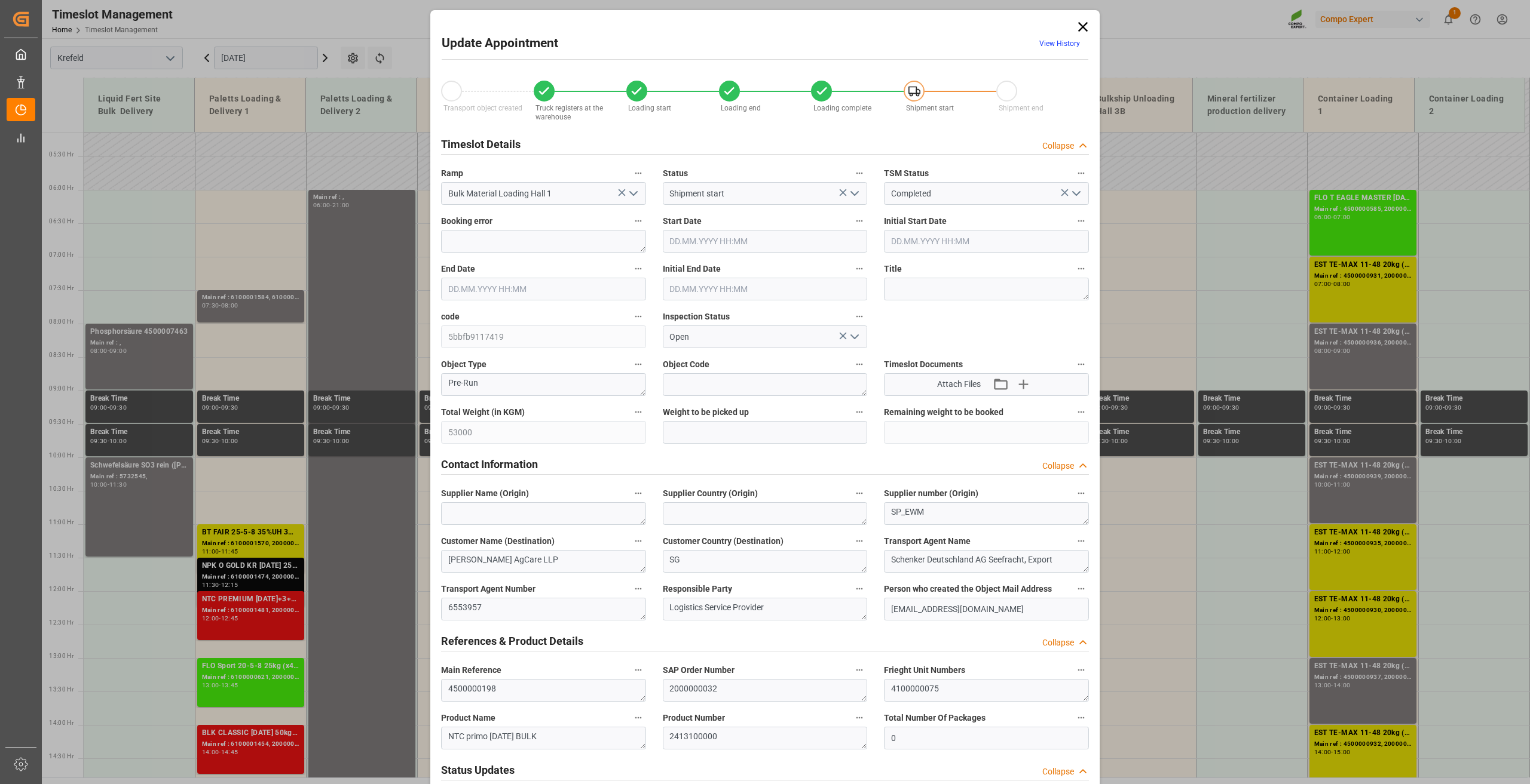
type input "[DATE] 14:00"
type input "[DATE] 08:16"
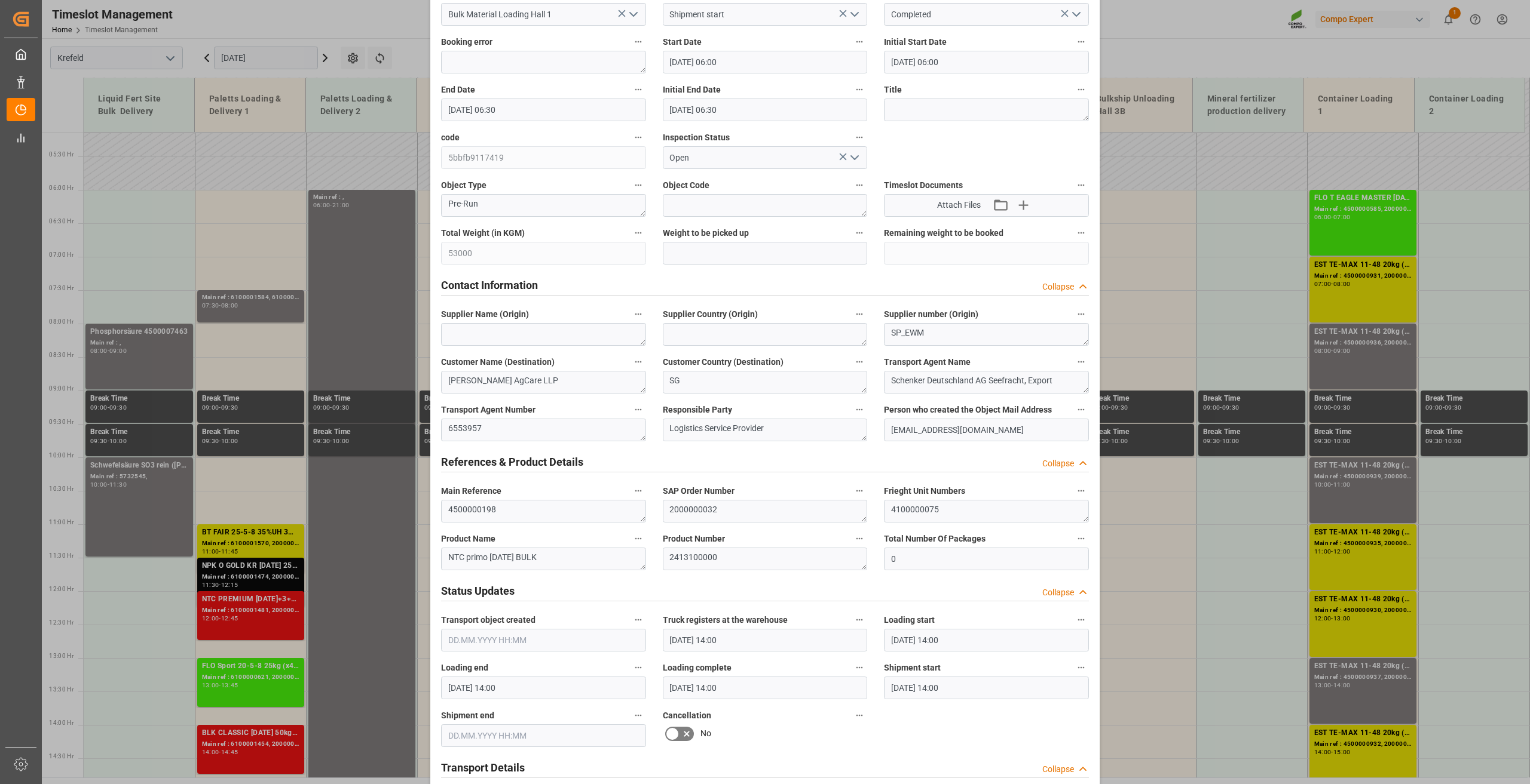
scroll to position [0, 0]
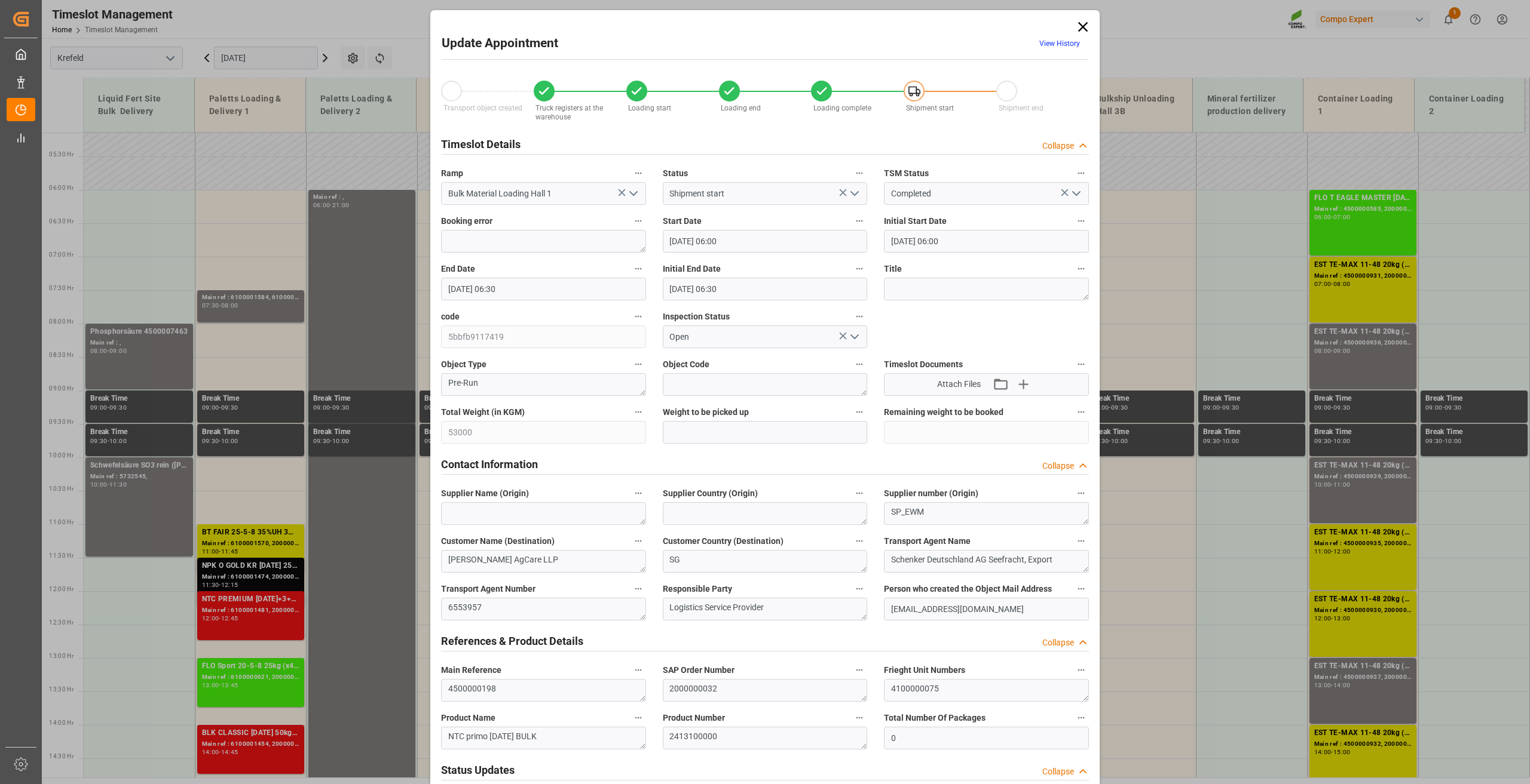
click at [1074, 25] on icon at bounding box center [1082, 26] width 17 height 17
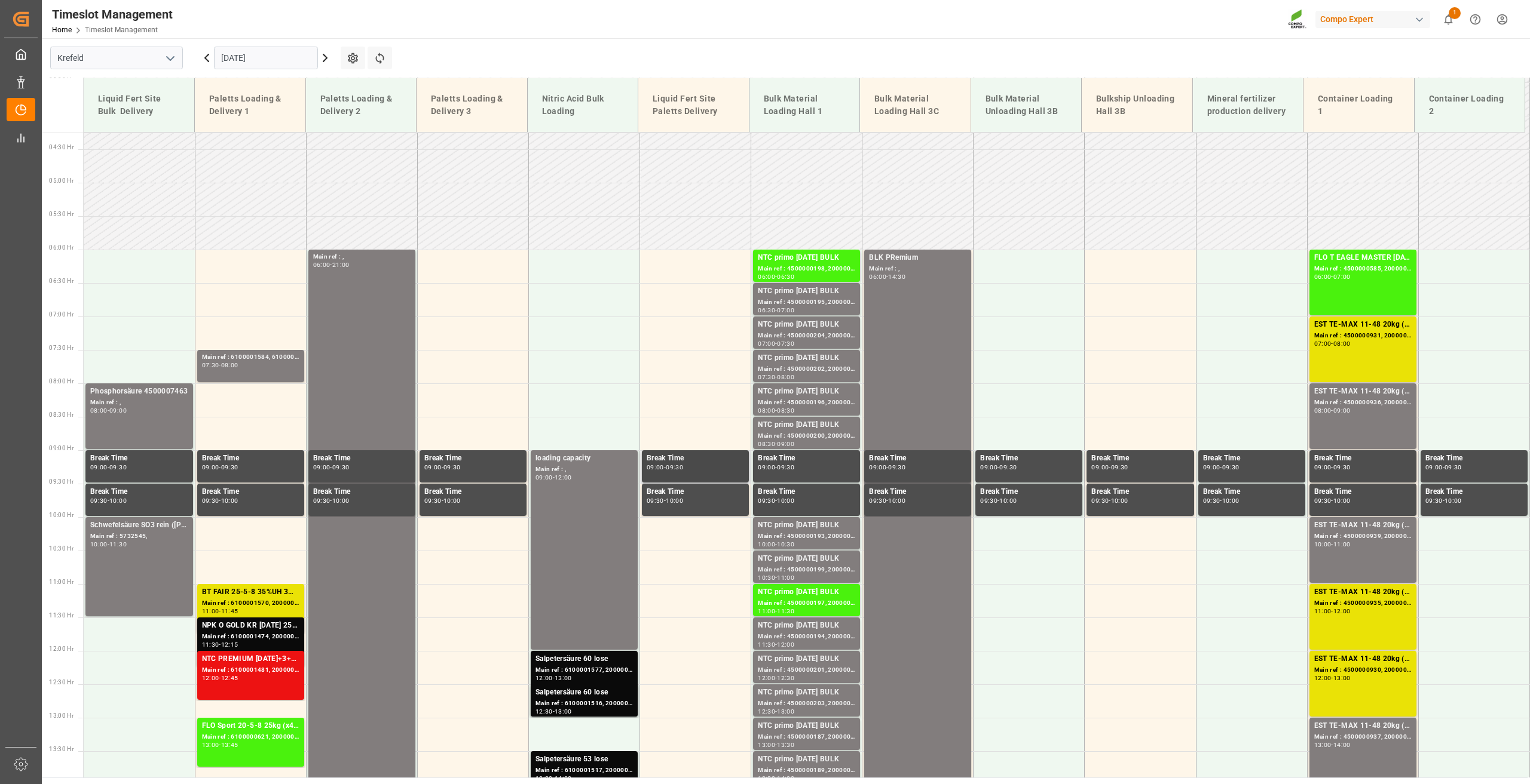
scroll to position [224, 0]
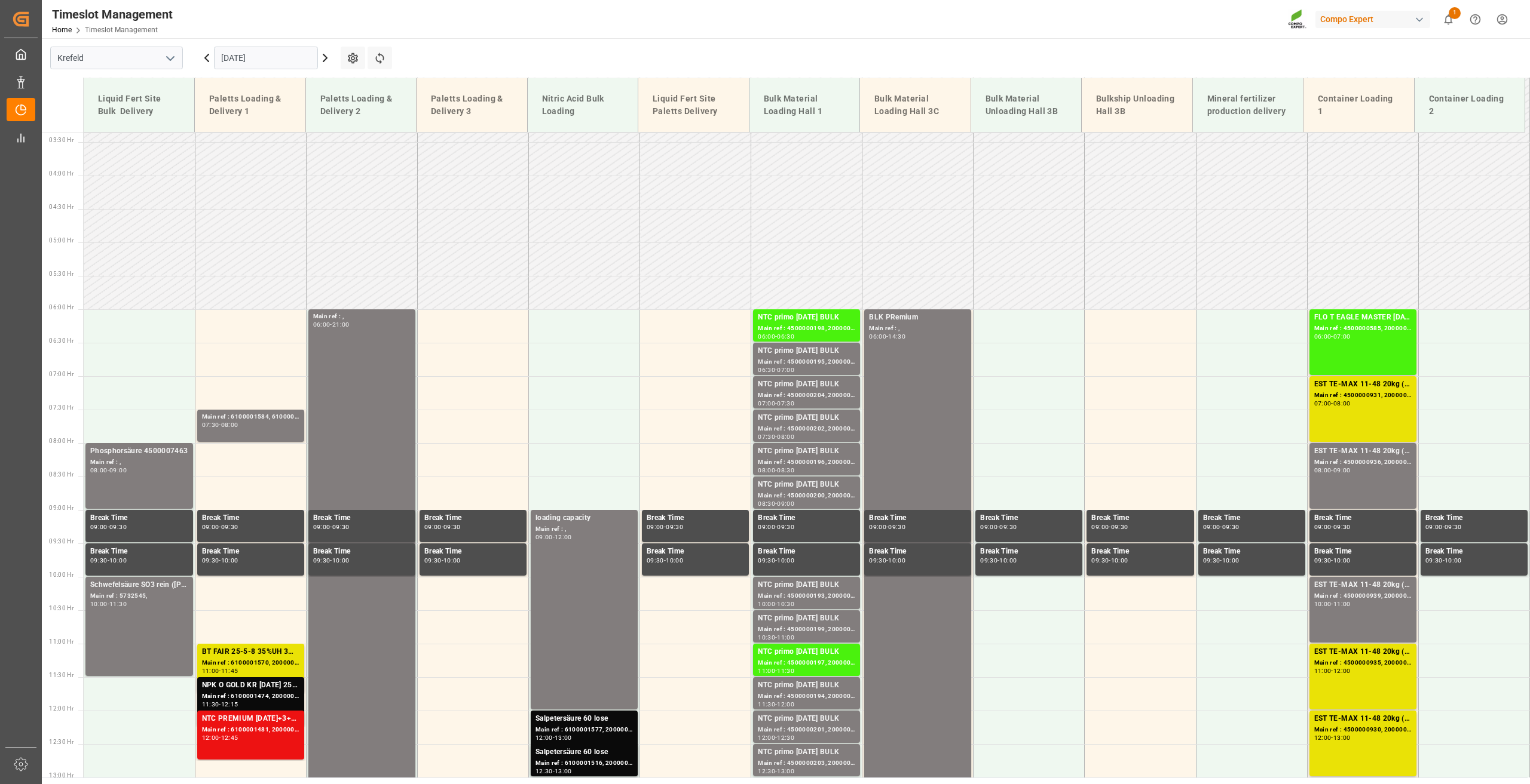
click at [208, 57] on icon at bounding box center [207, 58] width 15 height 15
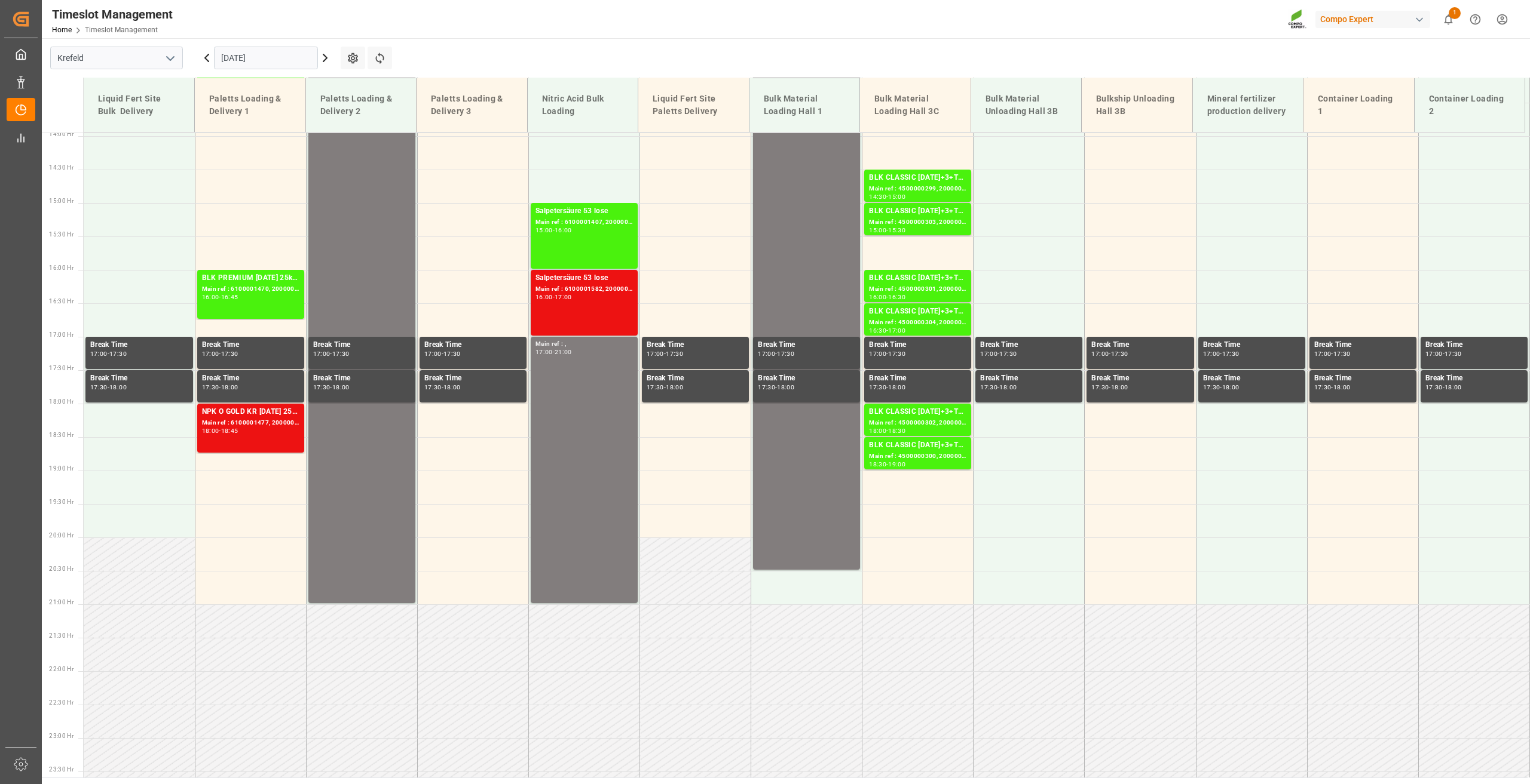
scroll to position [942, 0]
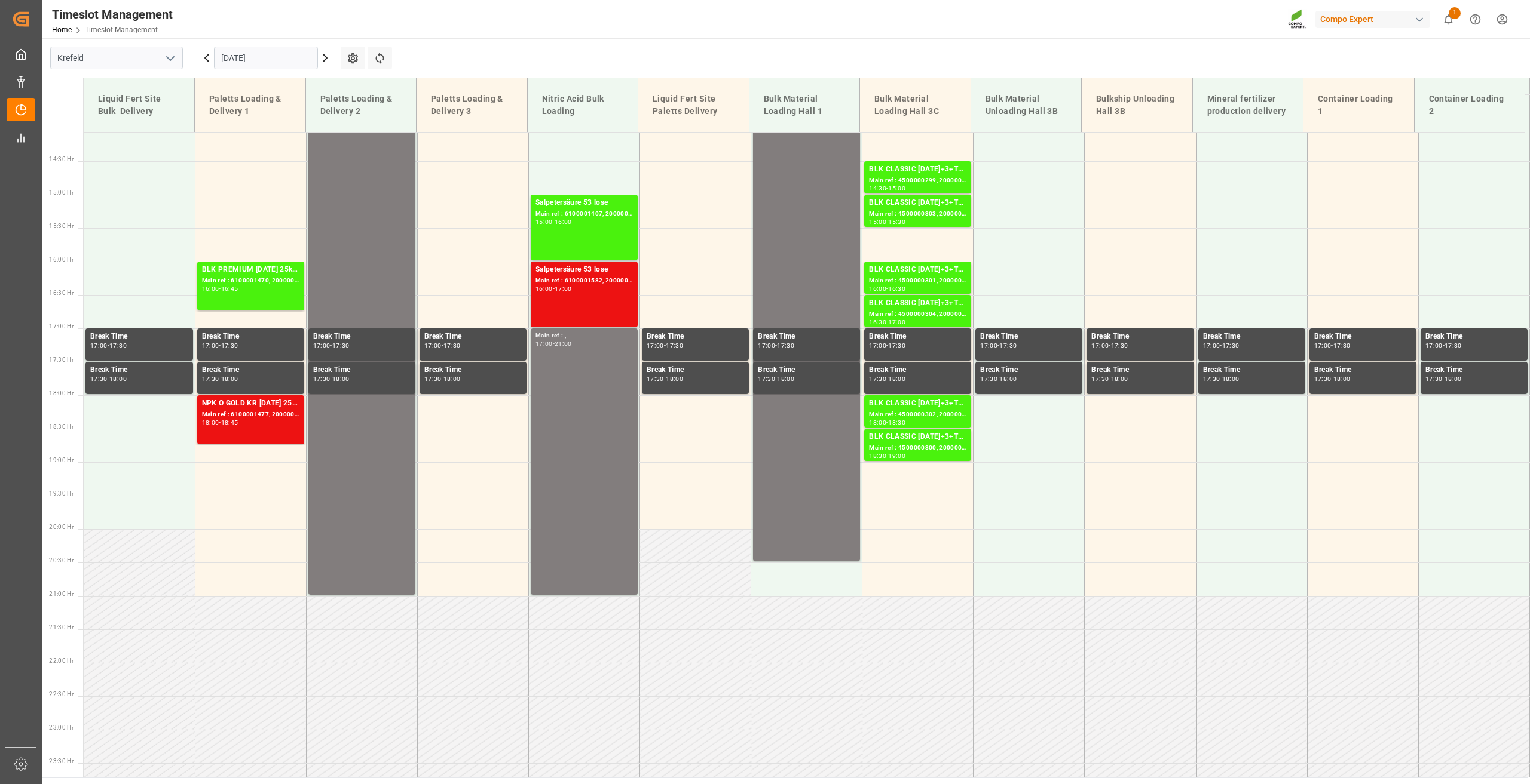
click at [252, 55] on input "[DATE]" at bounding box center [266, 58] width 104 height 23
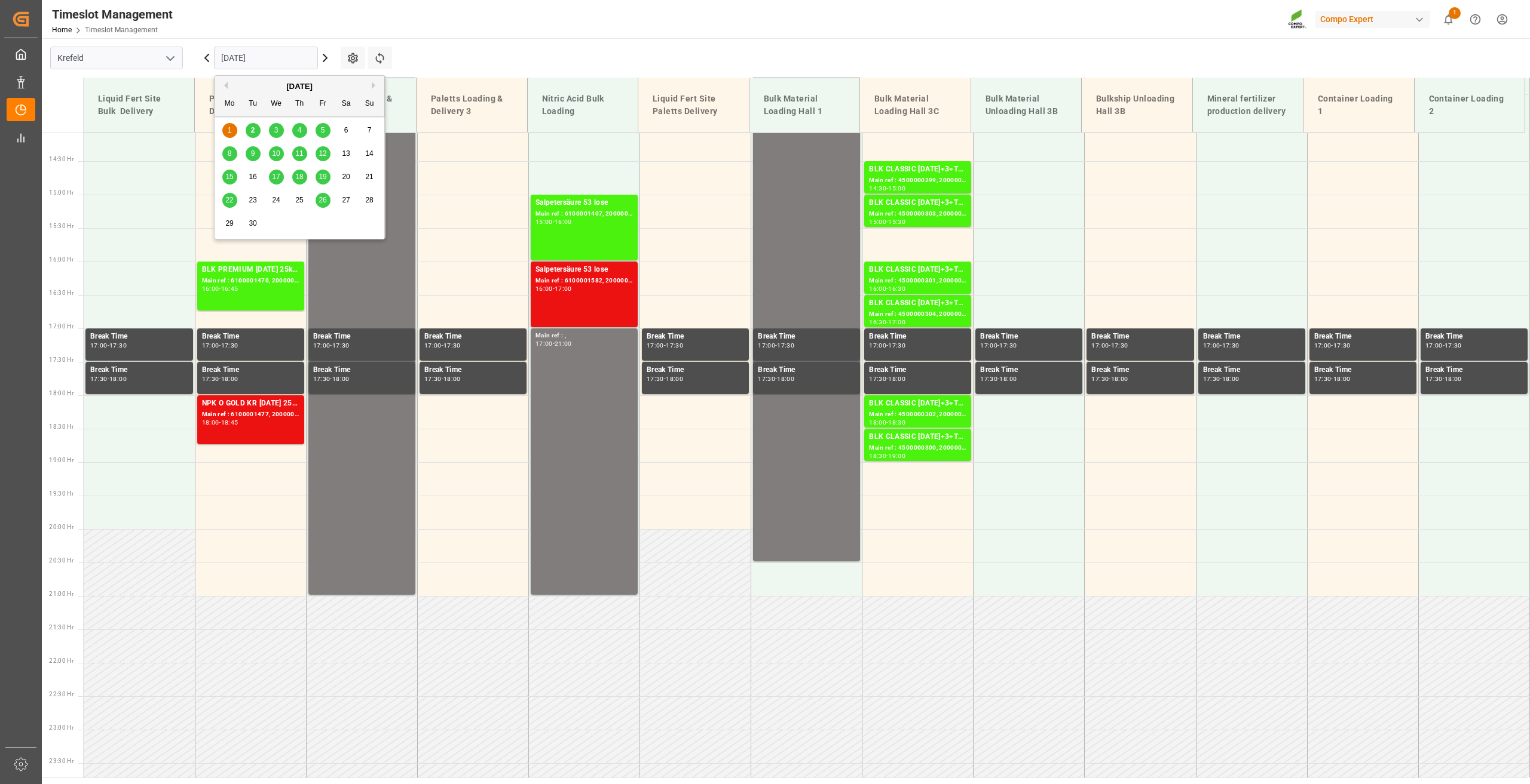
click at [256, 126] on div "2" at bounding box center [253, 130] width 15 height 15
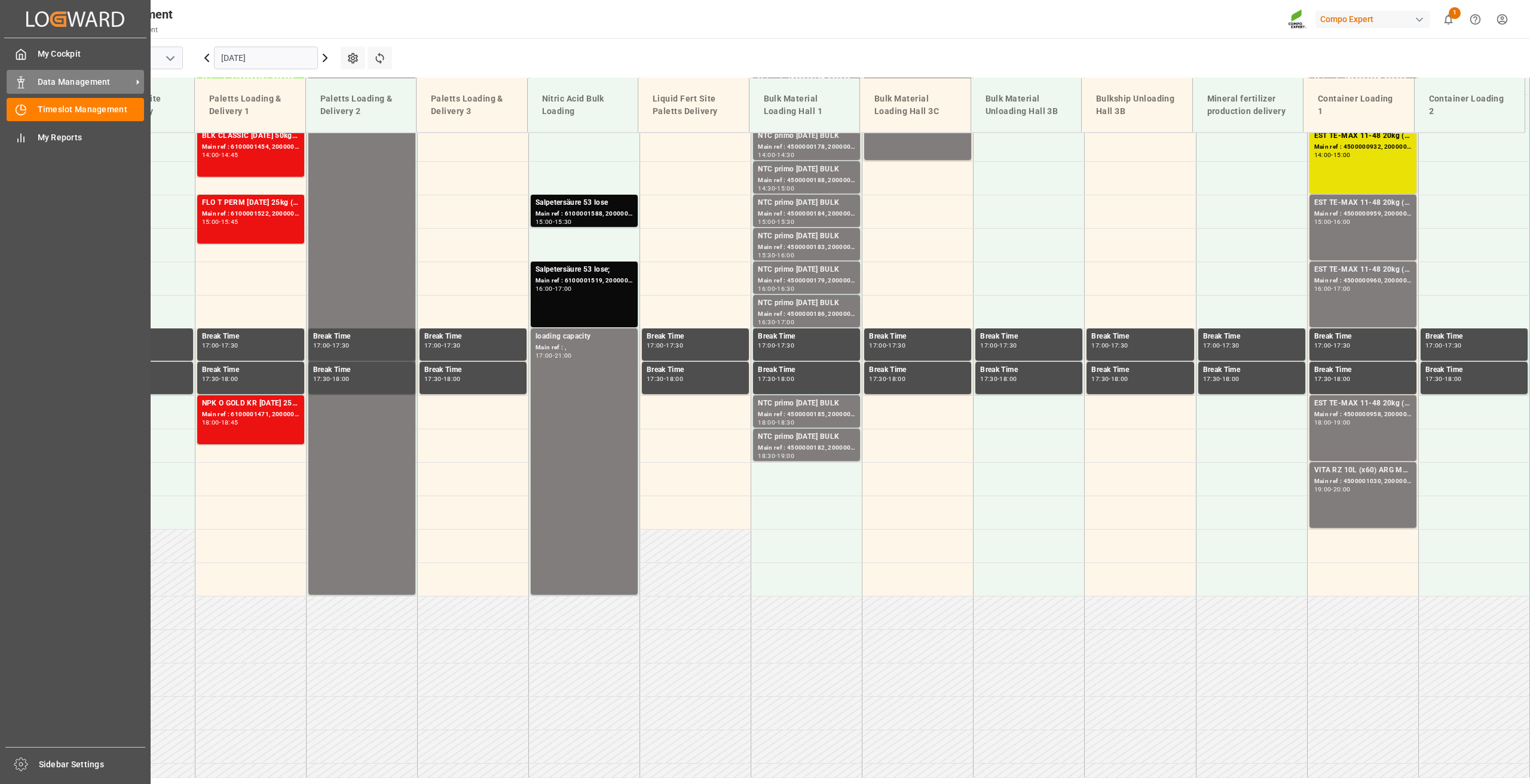
click at [30, 82] on div "Data Management Data Management" at bounding box center [75, 81] width 137 height 24
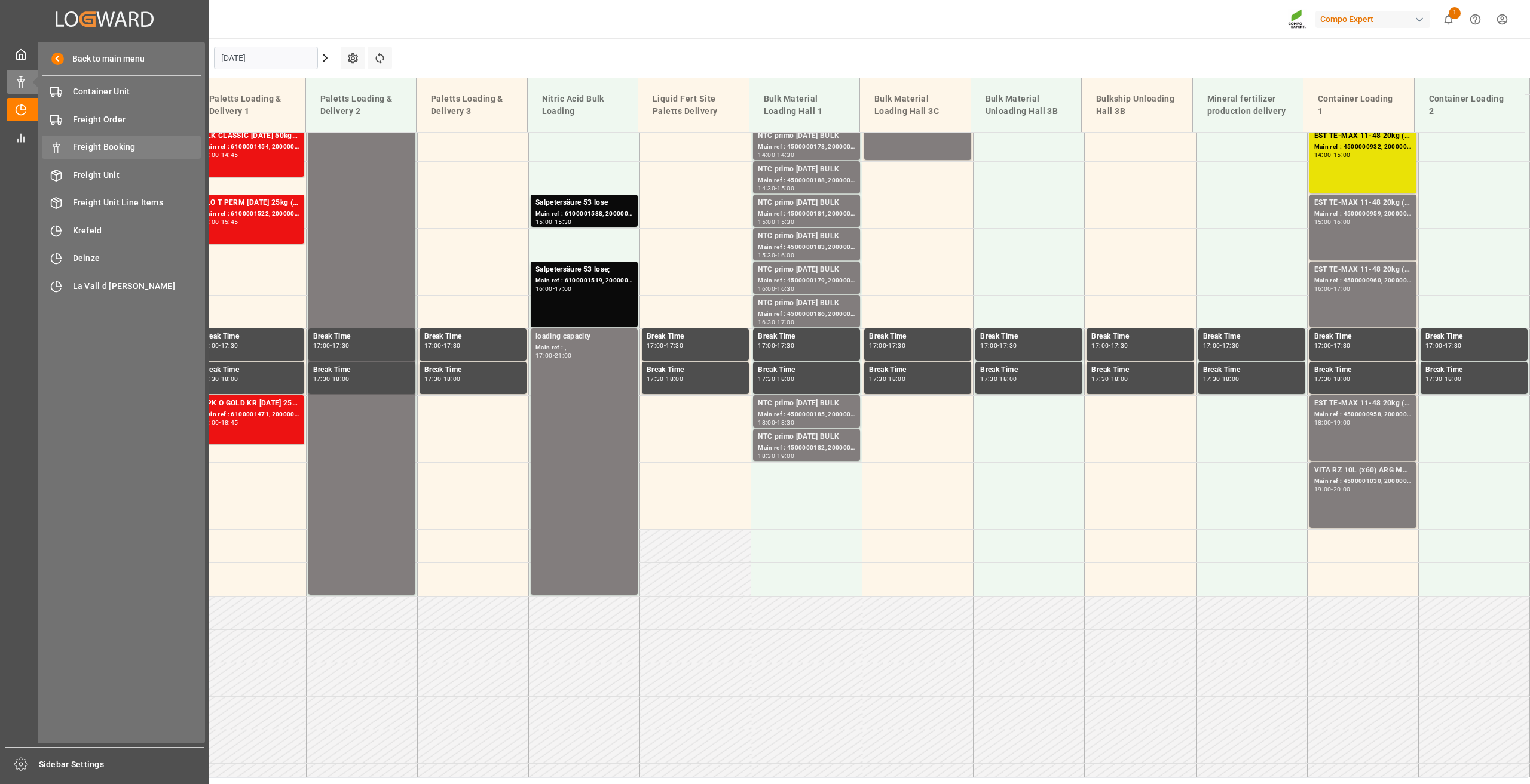
click at [110, 148] on span "Freight Booking" at bounding box center [136, 147] width 128 height 13
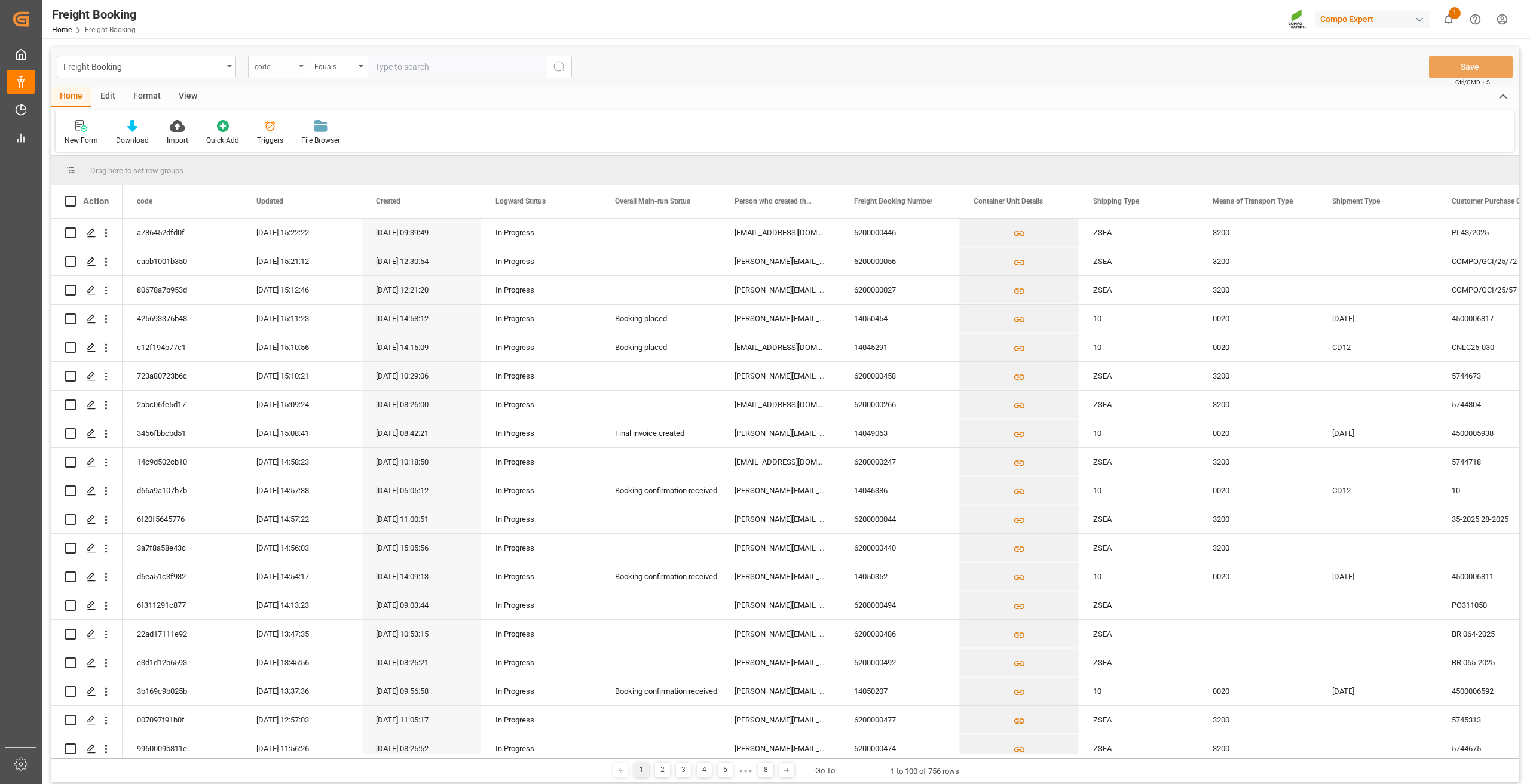
click at [299, 64] on div "code" at bounding box center [277, 67] width 60 height 23
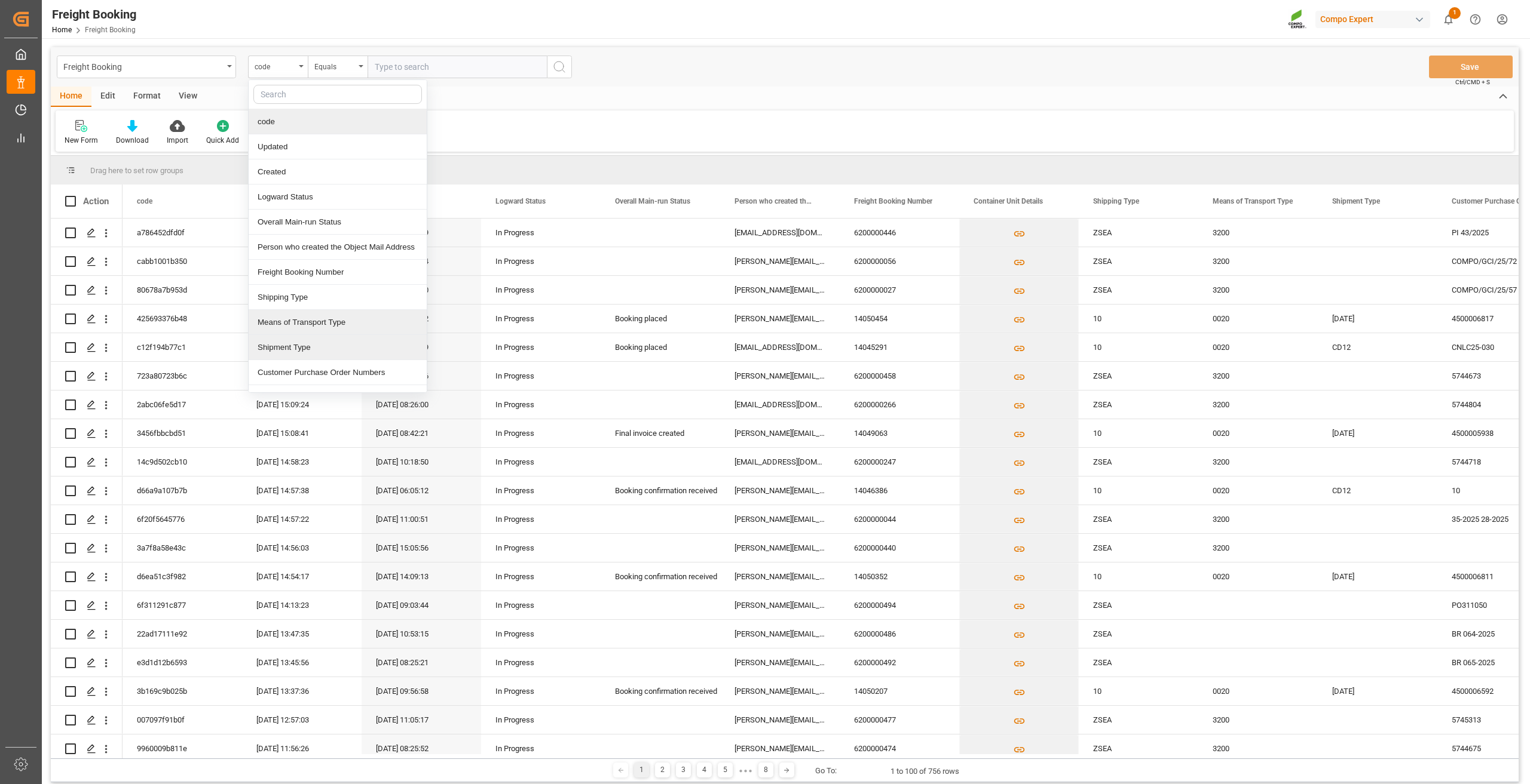
scroll to position [60, 0]
click at [306, 334] on div "SAP Order Numbers" at bounding box center [338, 338] width 178 height 25
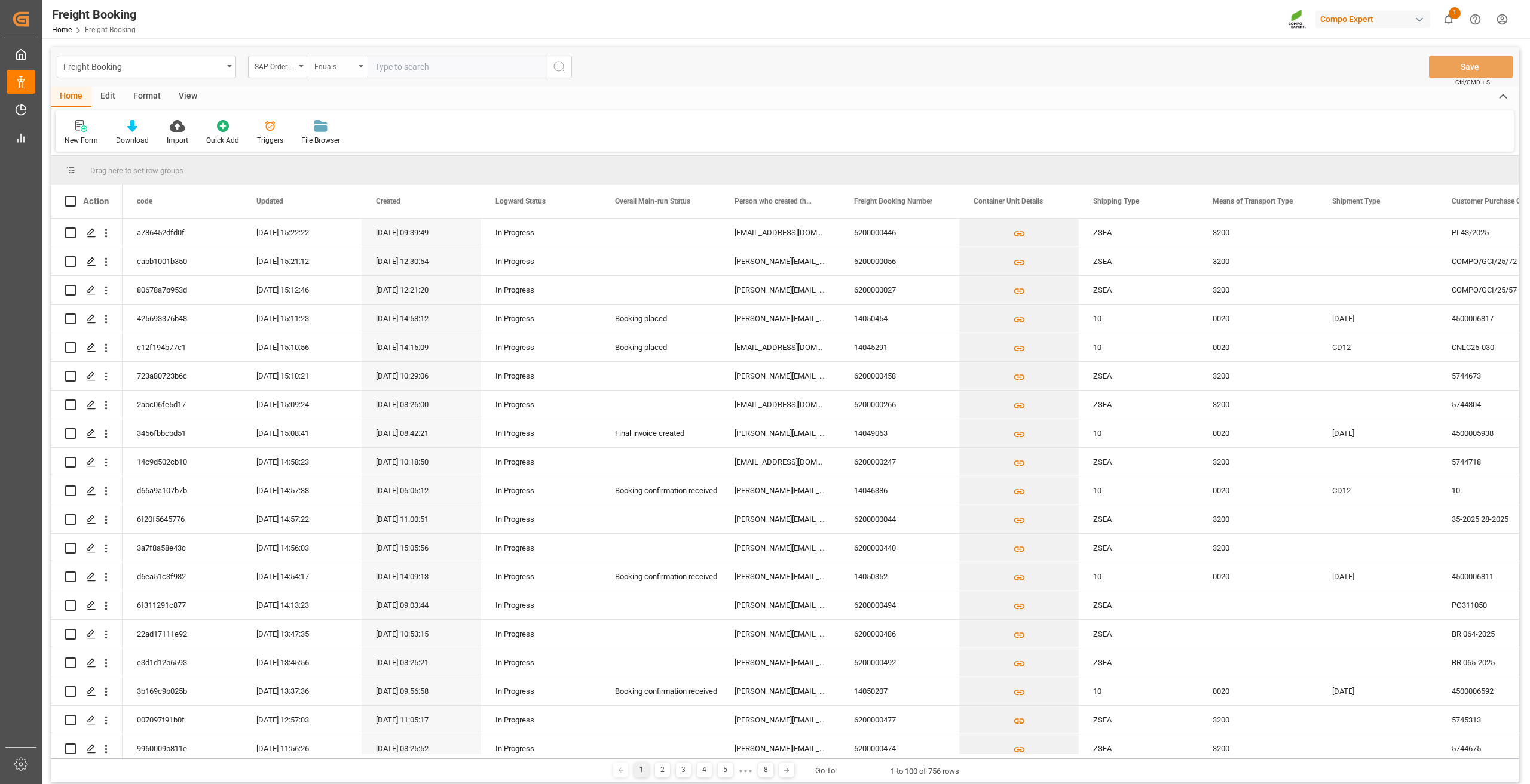
click at [351, 68] on div "Equals" at bounding box center [334, 66] width 40 height 14
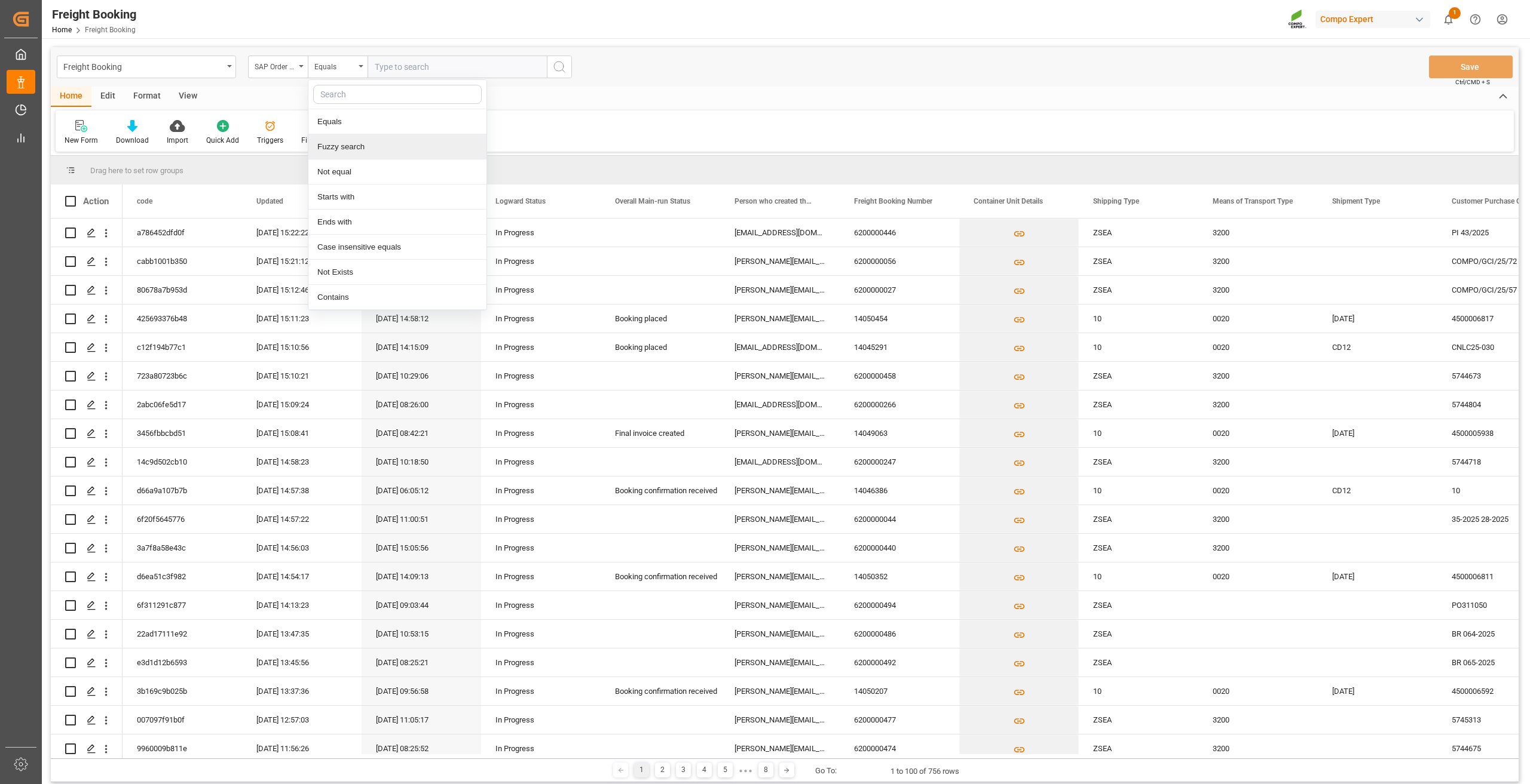
click at [351, 145] on div "Fuzzy search" at bounding box center [398, 147] width 178 height 25
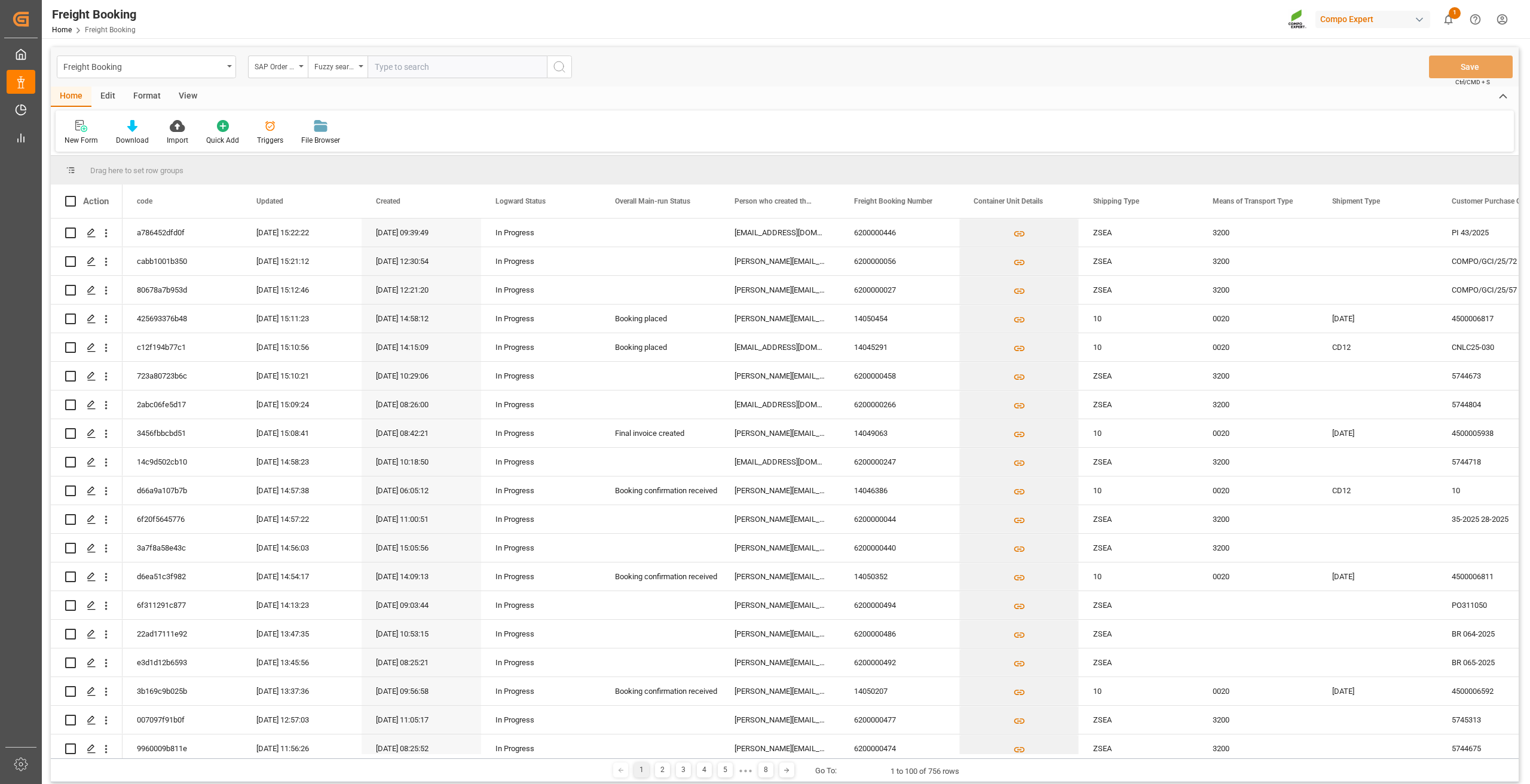
click at [397, 67] on input "text" at bounding box center [457, 67] width 179 height 23
type input "2000000971"
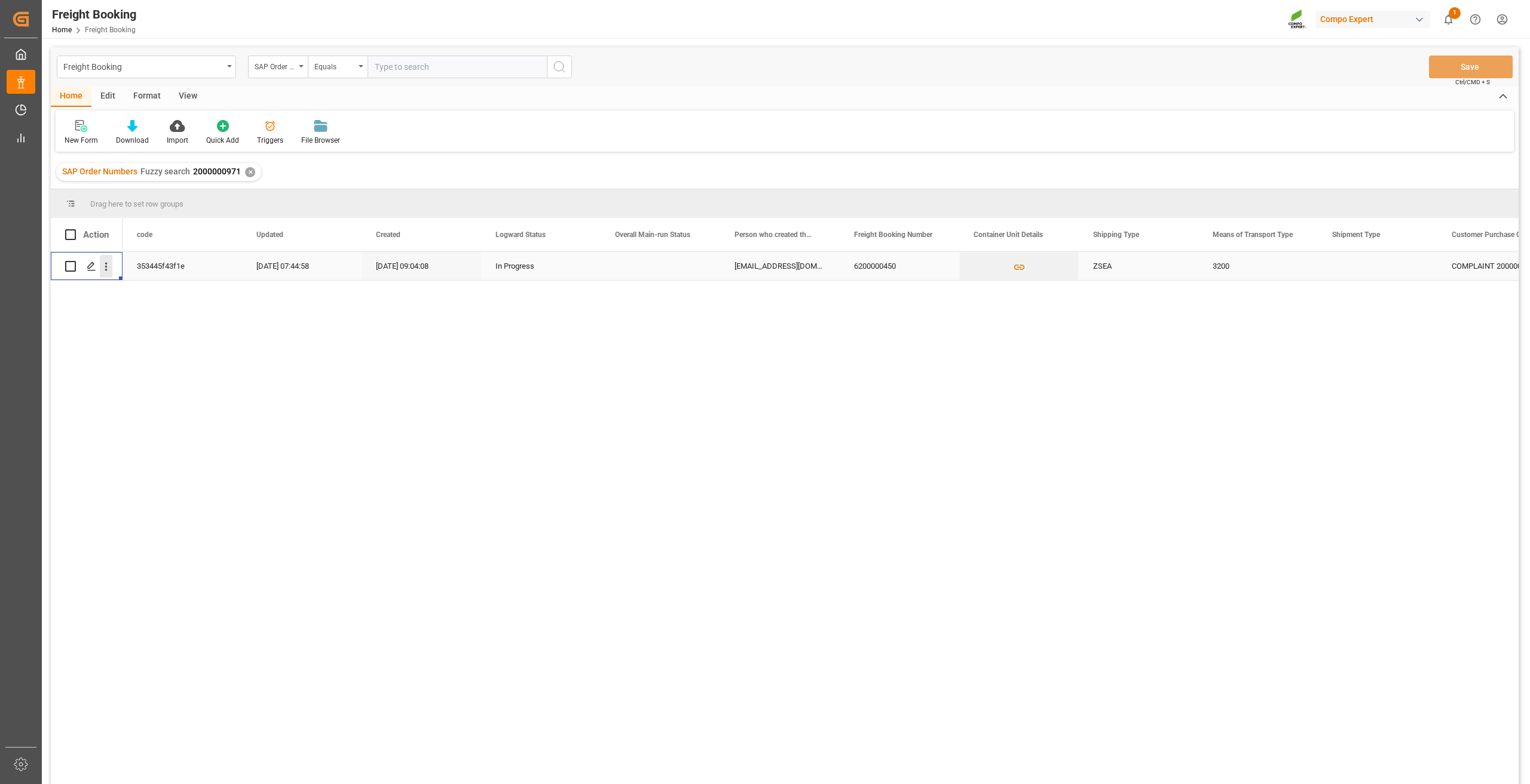
click at [106, 270] on icon "open menu" at bounding box center [106, 267] width 2 height 9
click at [127, 290] on span "Press SPACE to select this row." at bounding box center [120, 291] width 21 height 13
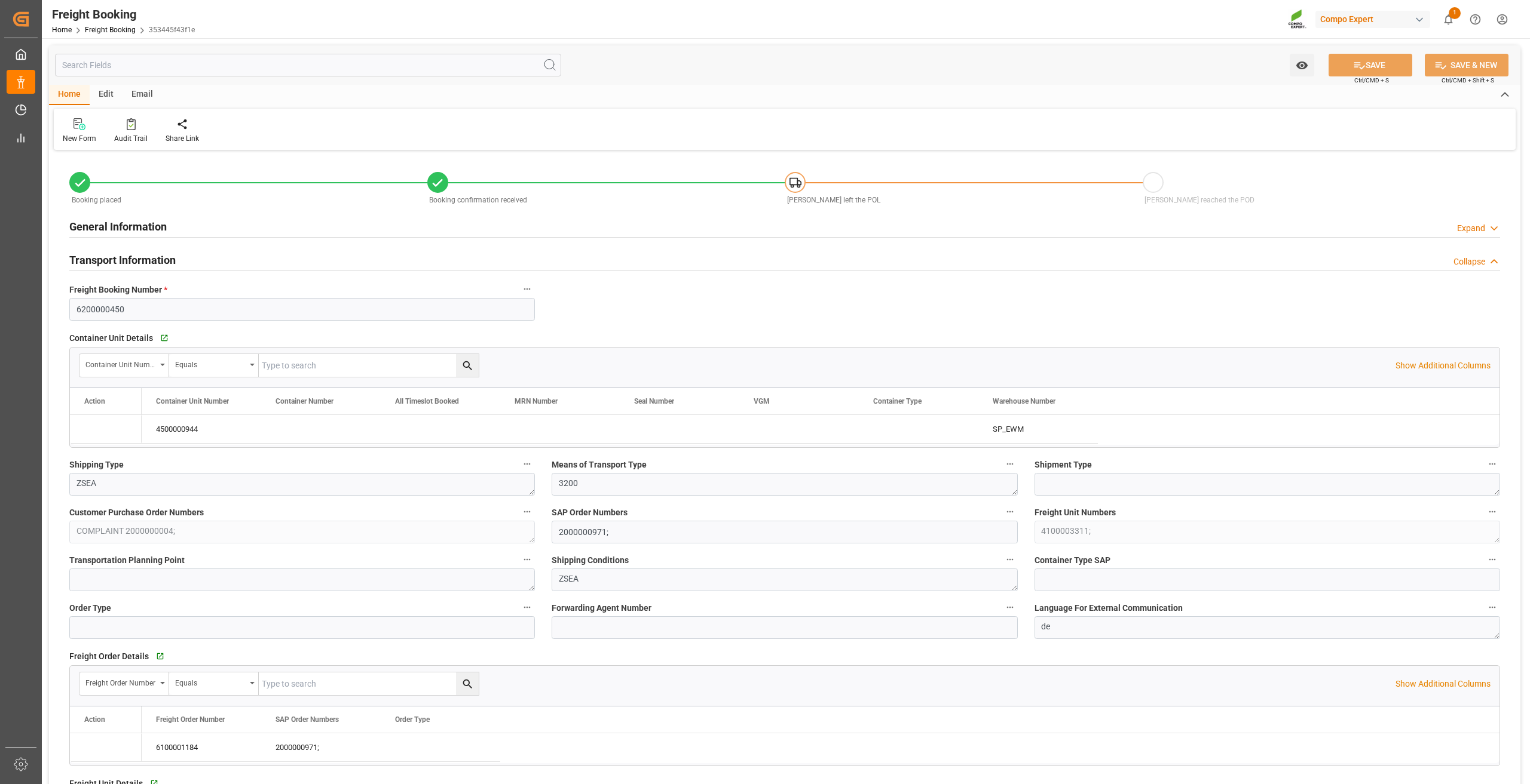
type input "Cosco"
type input "COSCO Shipping Co. Ltd."
type input "BEANR"
type input "TRMER"
type input "0"
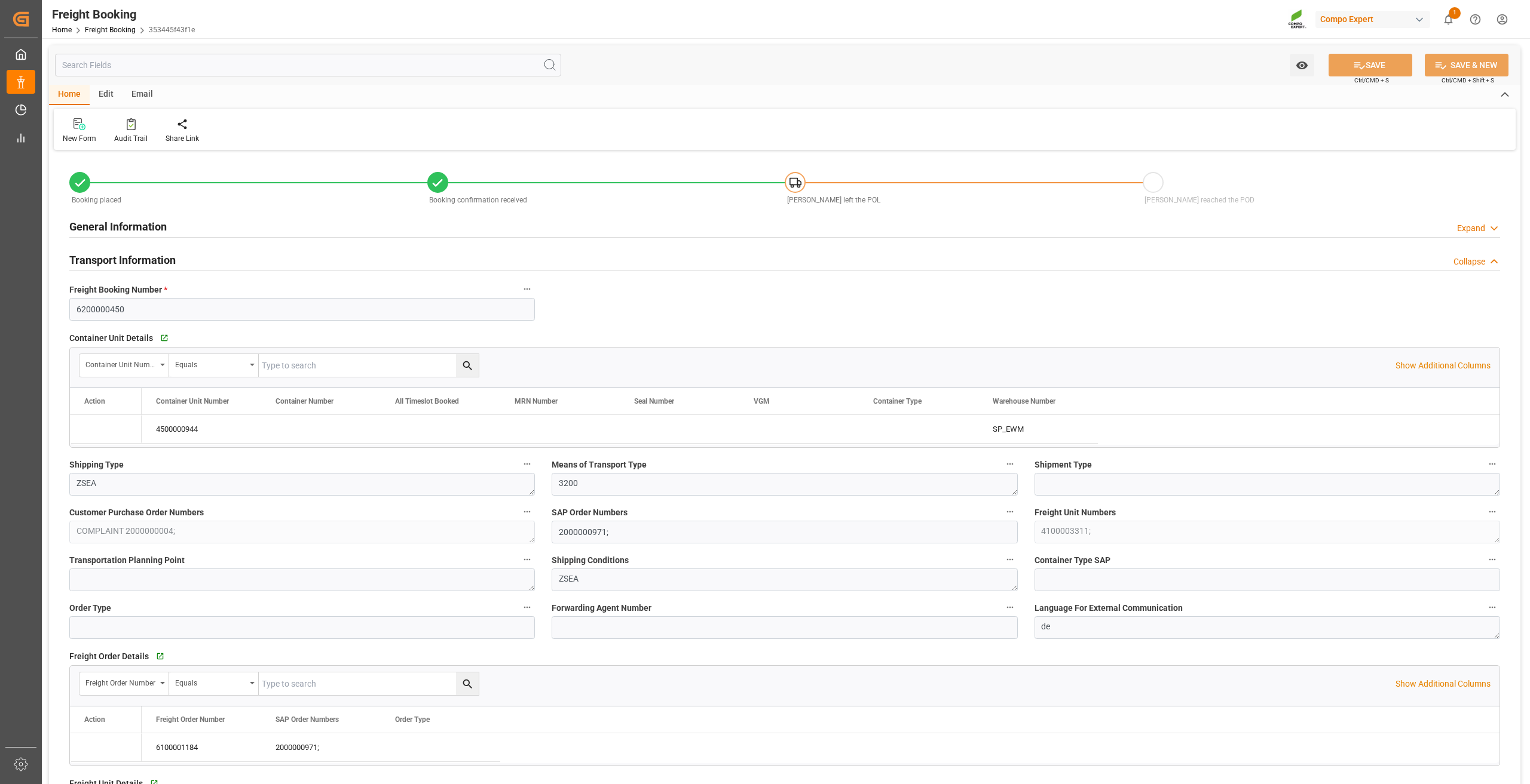
type input "188"
type input "03.09.2025 01:00"
type input "10.09.2025 01:00"
type input "21.09.2025 01:00"
type input "08.08.2025 09:04"
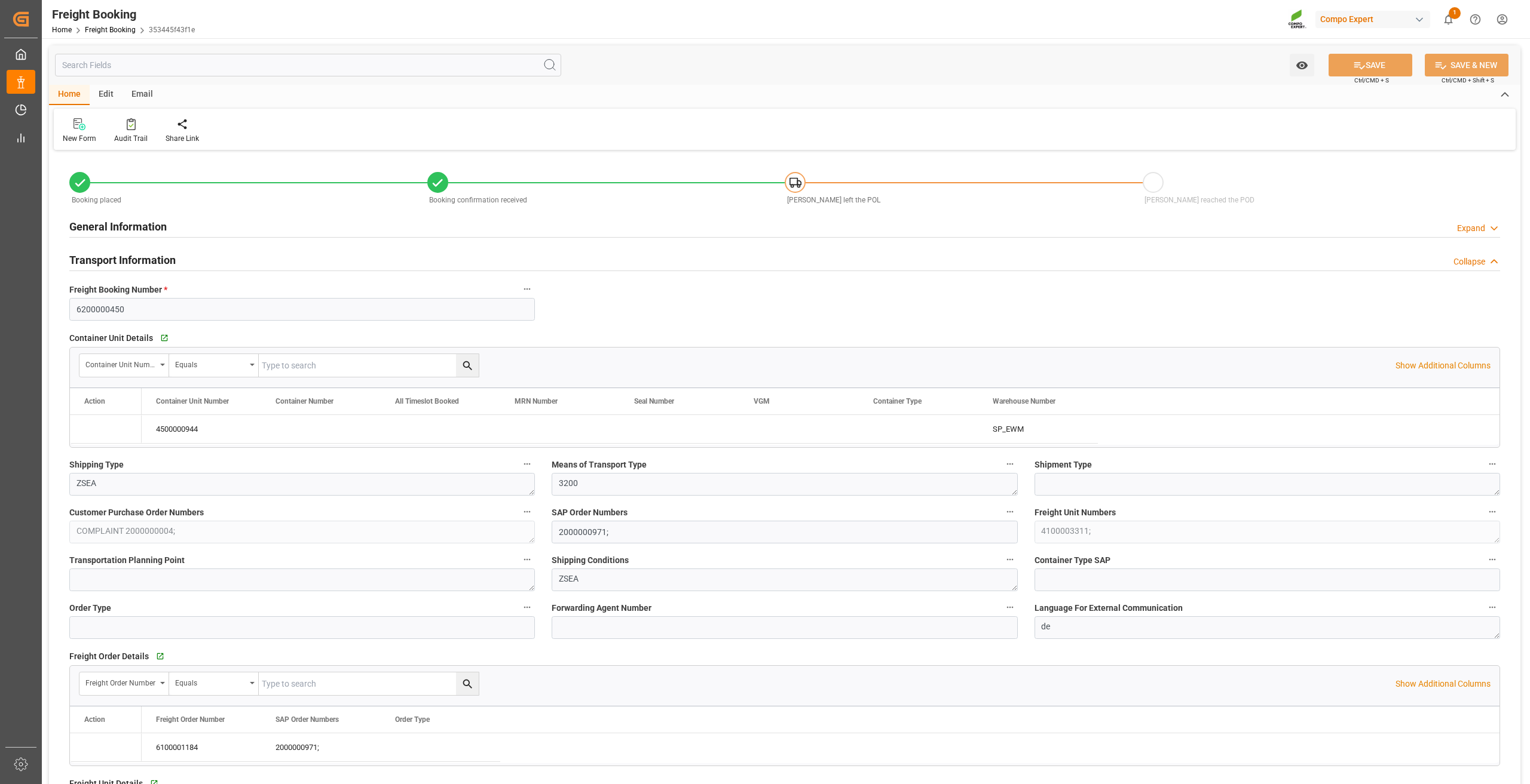
type input "08.08.2025 09:05"
type input "14.08.2025 07:44"
